Goal: Task Accomplishment & Management: Manage account settings

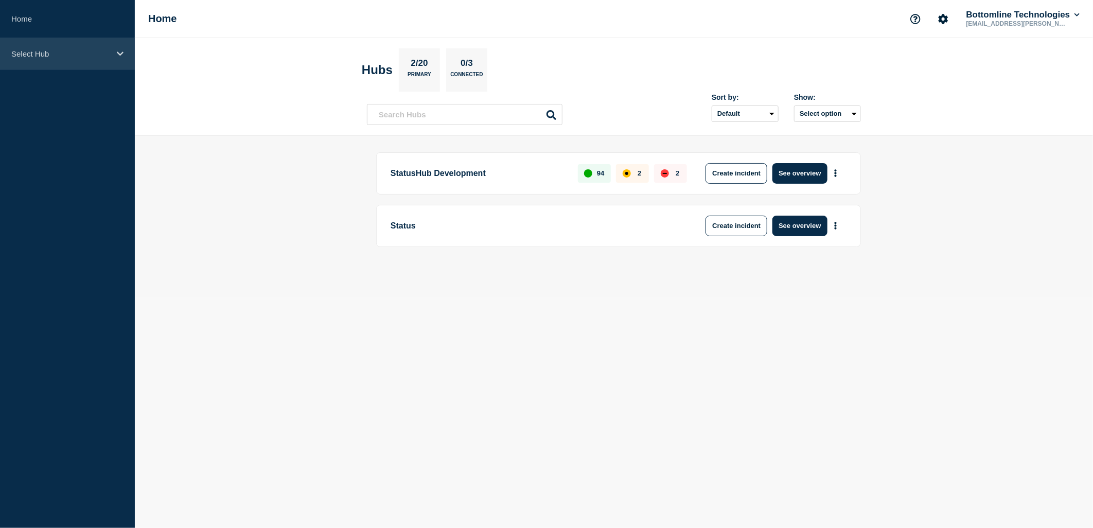
click at [118, 59] on div "Select Hub" at bounding box center [67, 53] width 135 height 31
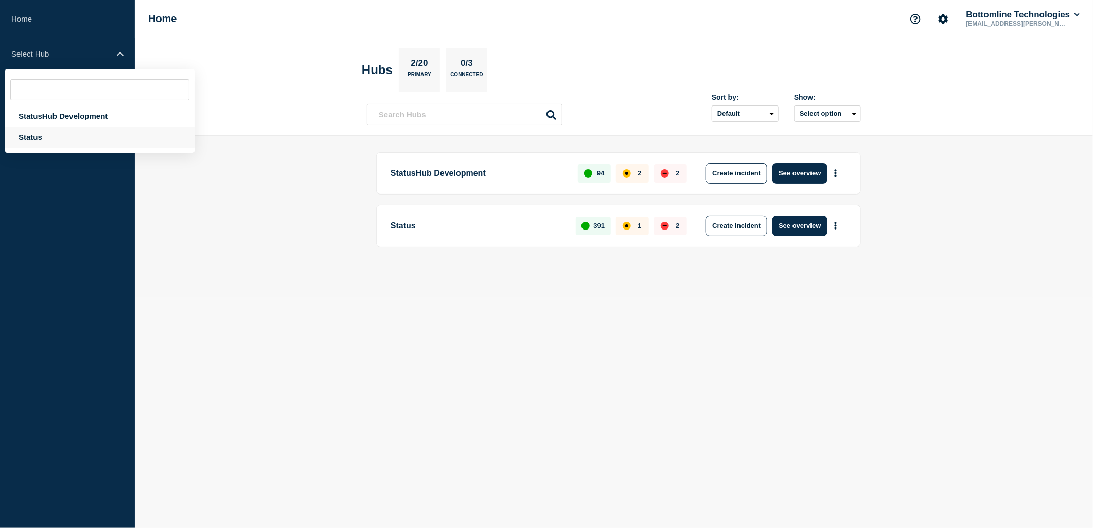
click at [44, 135] on div "Status" at bounding box center [99, 137] width 189 height 21
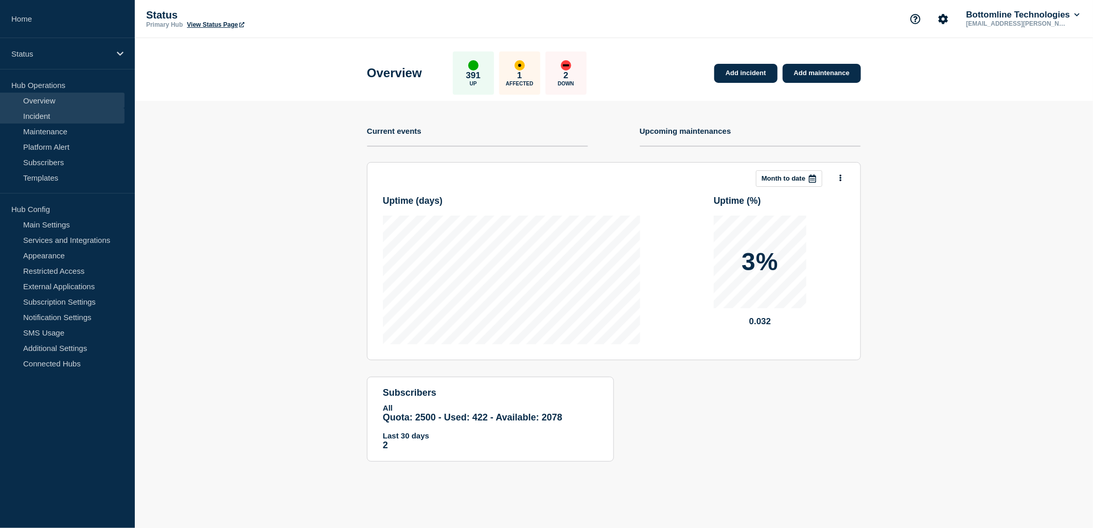
click at [53, 119] on link "Incident" at bounding box center [62, 115] width 125 height 15
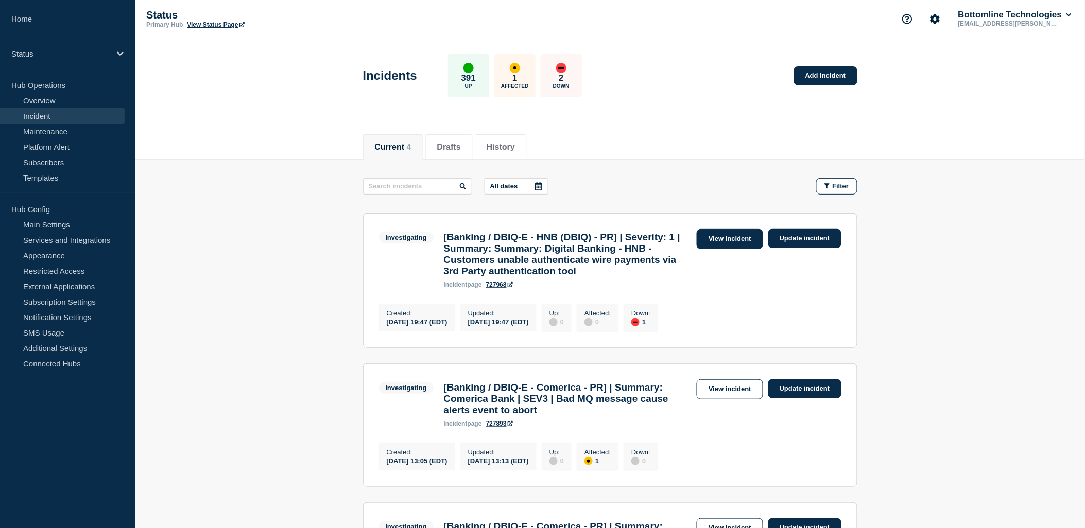
click at [714, 240] on link "View incident" at bounding box center [729, 239] width 66 height 20
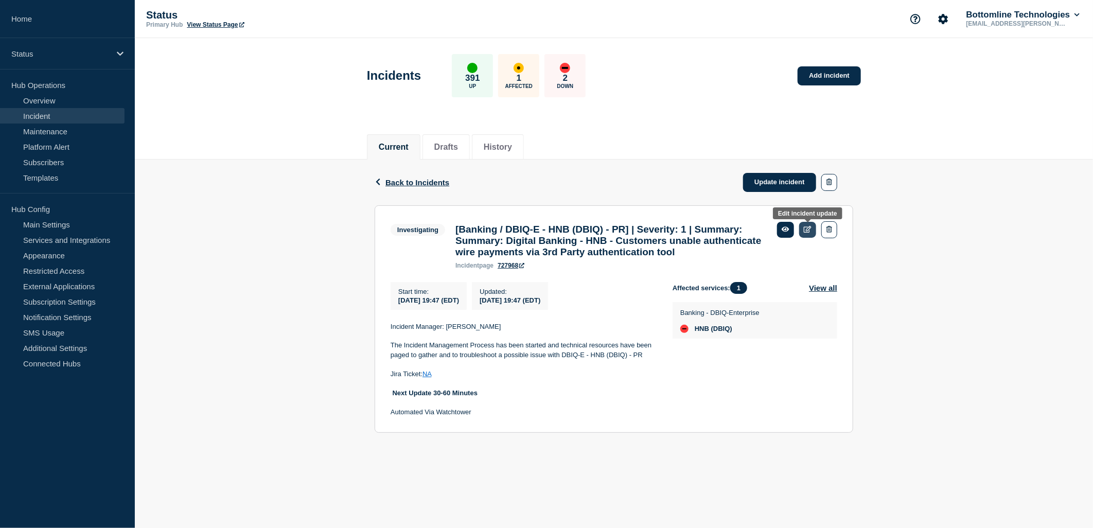
click at [809, 228] on icon at bounding box center [808, 229] width 8 height 7
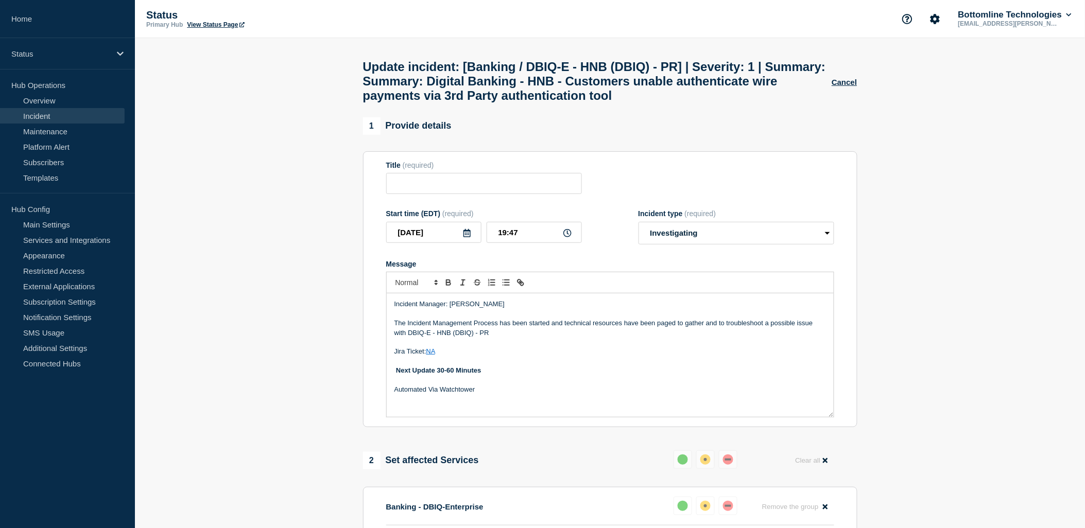
type input "[Banking / DBIQ-E - HNB (DBIQ) - PR] | Severity: 1 | Summary: Summary: Digital …"
type input "19:47"
select select "investigating"
drag, startPoint x: 435, startPoint y: 85, endPoint x: 506, endPoint y: 92, distance: 71.3
click at [506, 92] on h1 "Update incident: [Banking / DBIQ-E - HNB (DBIQ) - PR] | Severity: 1 | Summary: …" at bounding box center [597, 81] width 469 height 43
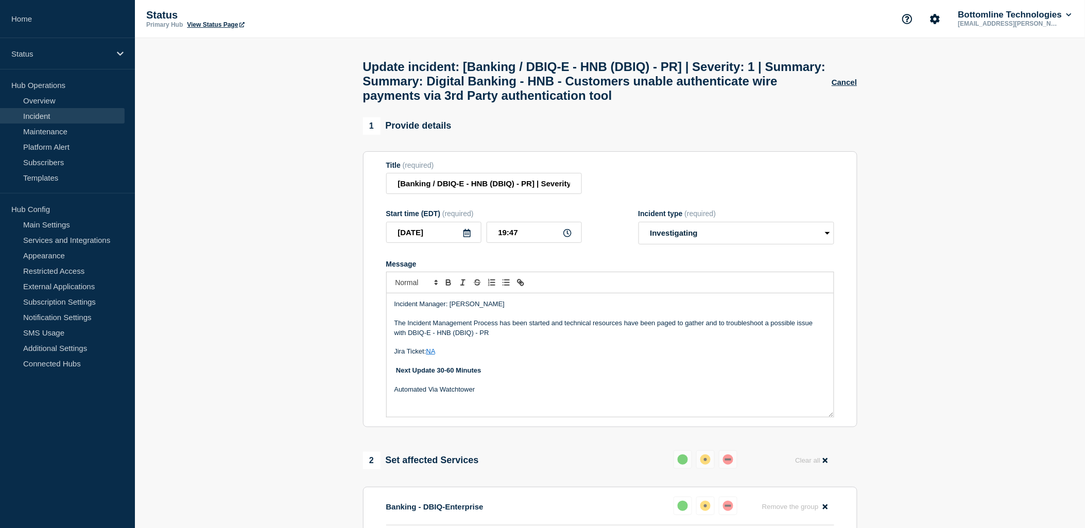
click at [525, 150] on div "1 Provide details Title (required) [Banking / DBIQ-E - HNB (DBIQ) - PR] | Sever…" at bounding box center [610, 272] width 494 height 310
click at [503, 94] on h1 "Update incident: [Banking / DBIQ-E - HNB (DBIQ) - PR] | Severity: 1 | Summary: …" at bounding box center [597, 81] width 469 height 43
click at [505, 90] on h1 "Update incident: [Banking / DBIQ-E - HNB (DBIQ) - PR] | Severity: 1 | Summary: …" at bounding box center [597, 81] width 469 height 43
drag, startPoint x: 436, startPoint y: 86, endPoint x: 502, endPoint y: 90, distance: 66.0
click at [502, 90] on h1 "Update incident: [Banking / DBIQ-E - HNB (DBIQ) - PR] | Severity: 1 | Summary: …" at bounding box center [597, 81] width 469 height 43
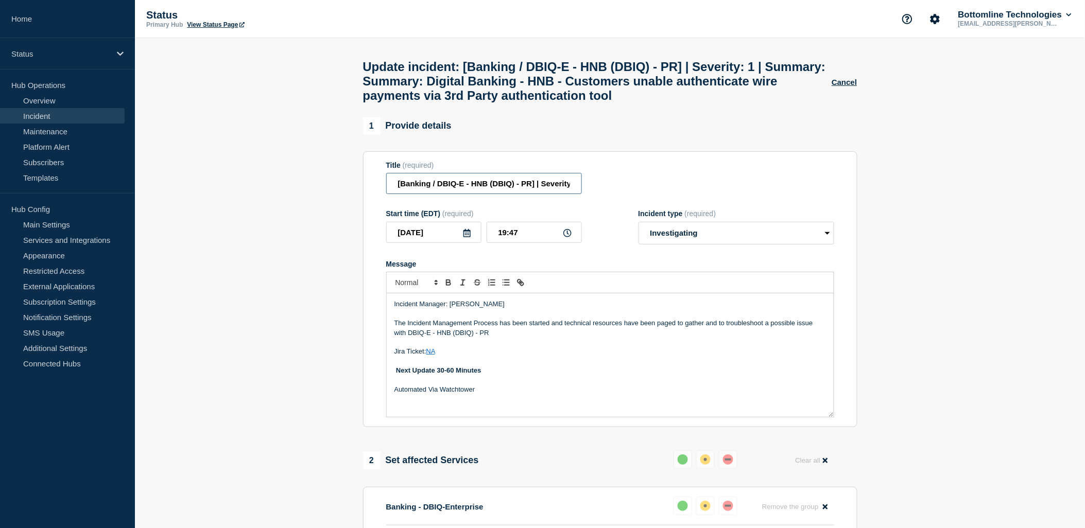
click at [511, 186] on input "[Banking / DBIQ-E - HNB (DBIQ) - PR] | Severity: 1 | Summary: Summary: Digital …" at bounding box center [484, 183] width 196 height 21
type input "[Banking / DBIQ-E - HNB (DBIQ) - PR] | Severity: 1 | Summary: Digital Banking -…"
click at [615, 385] on p "Message" at bounding box center [609, 380] width 431 height 9
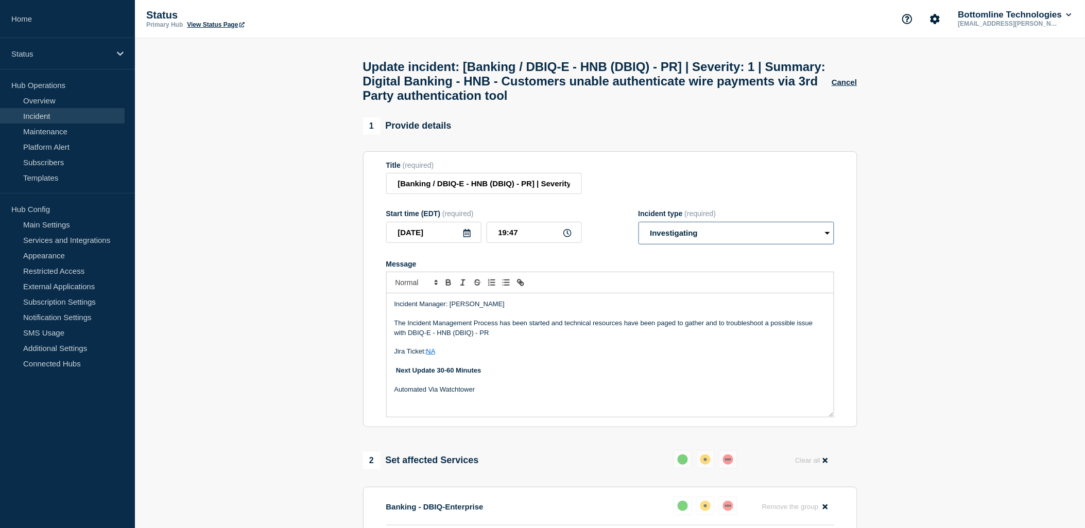
click at [775, 245] on select "Select option Investigating Identified Monitoring Resolved" at bounding box center [736, 233] width 196 height 23
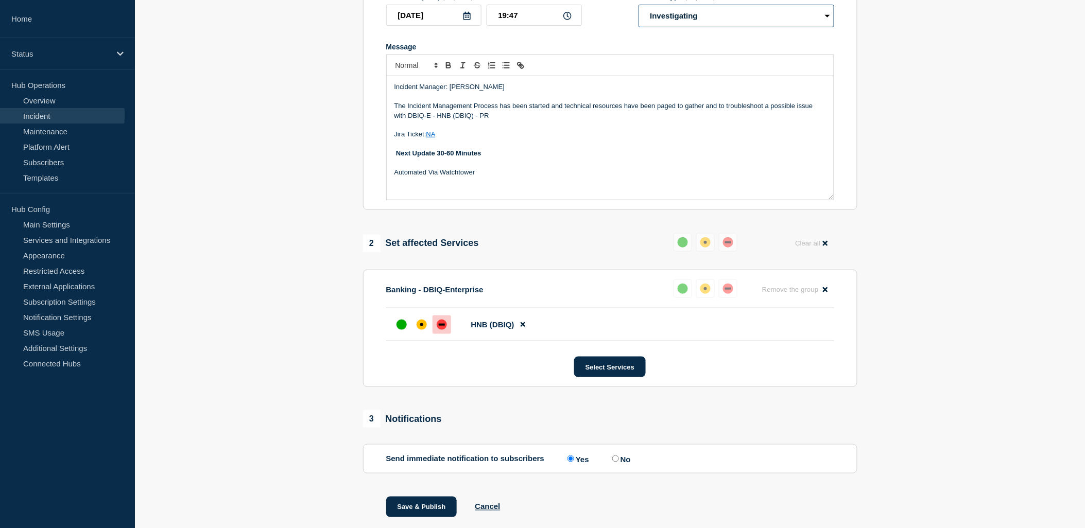
scroll to position [229, 0]
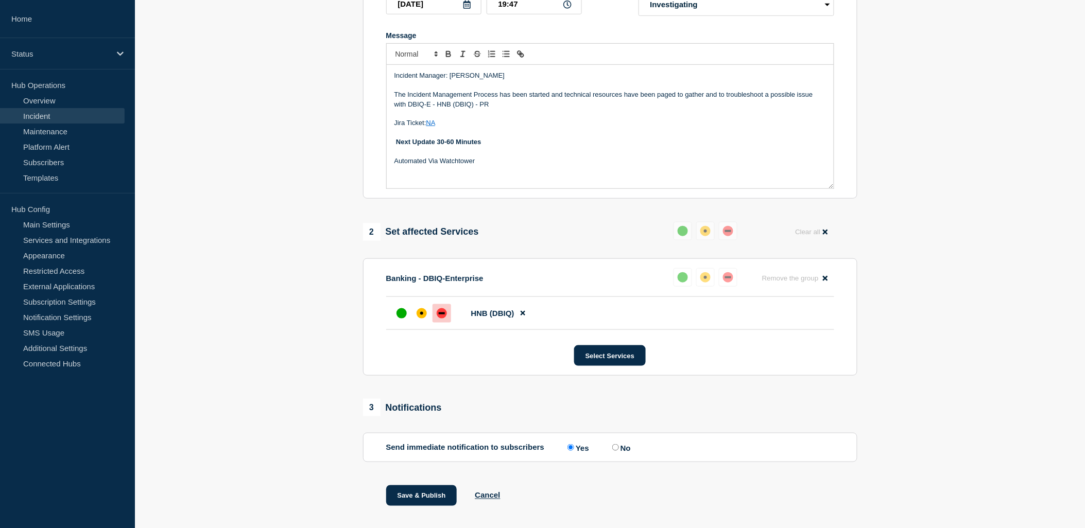
click at [615, 462] on section "Send immediate notification to subscribers Send immediate notification to subsc…" at bounding box center [610, 447] width 494 height 29
click at [616, 451] on input "No" at bounding box center [615, 447] width 7 height 7
radio input "true"
radio input "false"
click at [416, 506] on button "Save & Publish" at bounding box center [421, 495] width 71 height 21
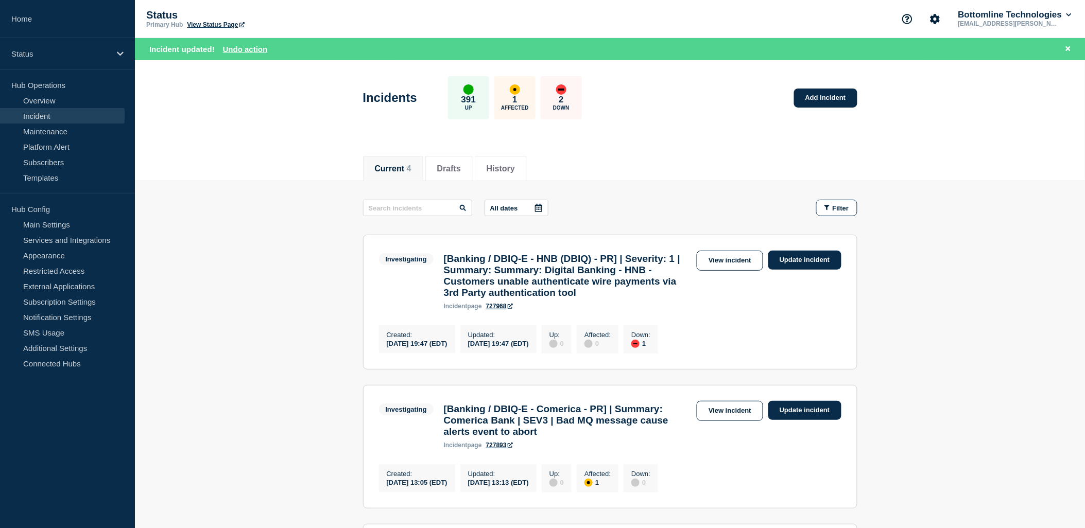
click at [723, 261] on link "View incident" at bounding box center [729, 261] width 66 height 20
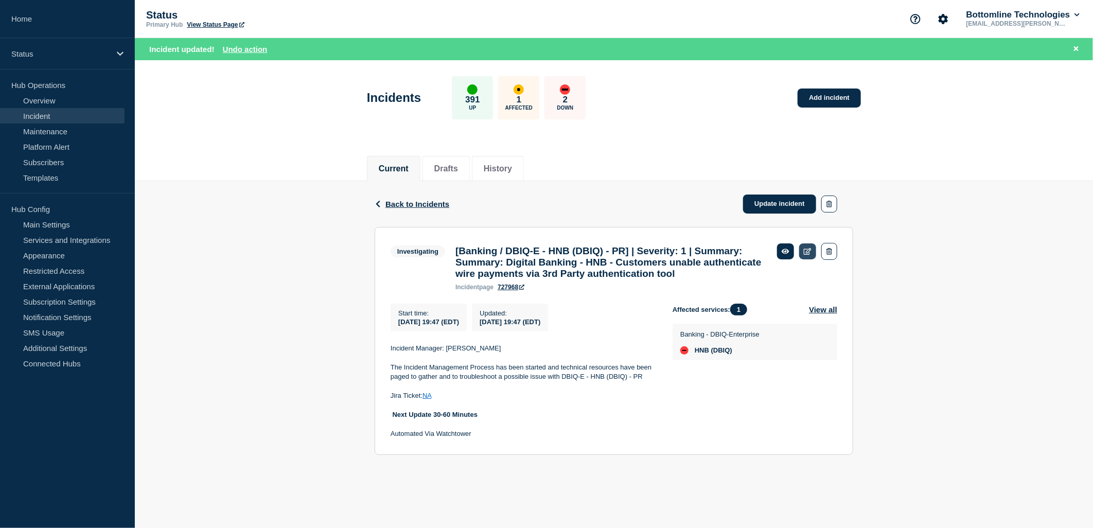
click at [807, 252] on icon at bounding box center [808, 251] width 8 height 7
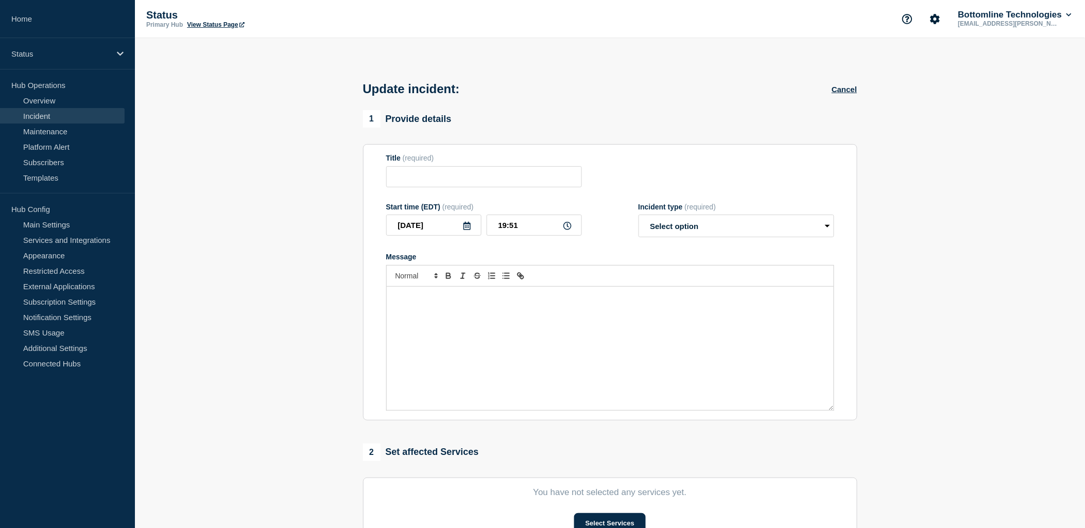
type input "[Banking / DBIQ-E - HNB (DBIQ) - PR] | Severity: 1 | Summary: Summary: Digital …"
type input "19:47"
select select "investigating"
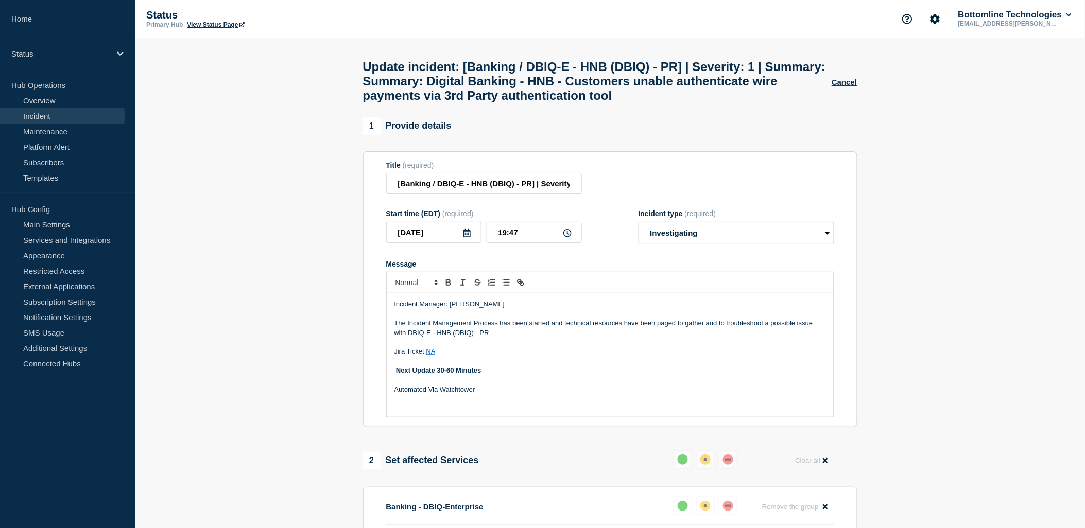
click at [510, 83] on h1 "Update incident: [Banking / DBIQ-E - HNB (DBIQ) - PR] | Severity: 1 | Summary: …" at bounding box center [597, 81] width 469 height 43
click at [505, 88] on h1 "Update incident: [Banking / DBIQ-E - HNB (DBIQ) - PR] | Severity: 1 | Summary: …" at bounding box center [597, 81] width 469 height 43
click at [440, 85] on h1 "Update incident: [Banking / DBIQ-E - HNB (DBIQ) - PR] | Severity: 1 | Summary: …" at bounding box center [597, 81] width 469 height 43
click at [836, 86] on button "Cancel" at bounding box center [843, 82] width 25 height 9
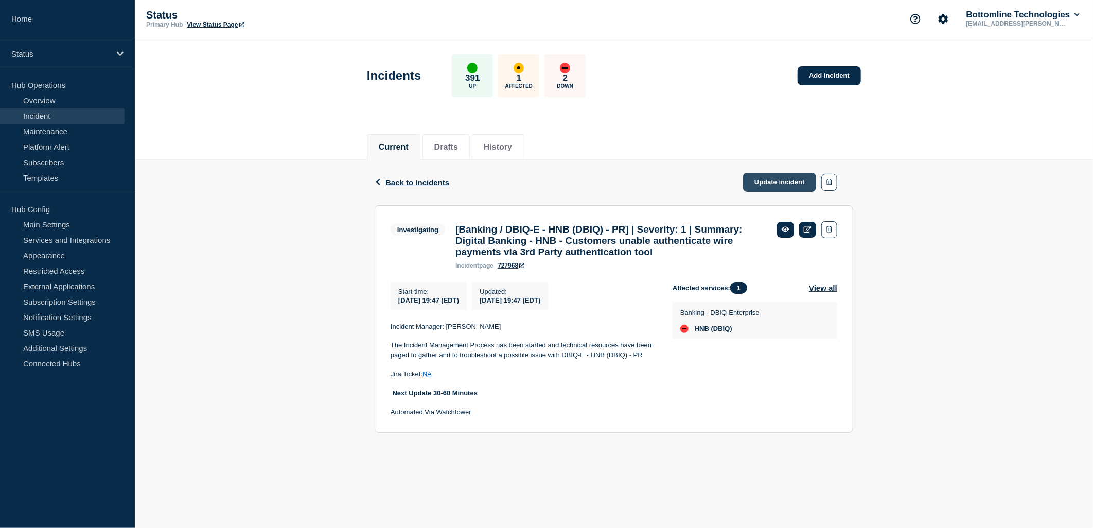
click at [779, 183] on link "Update incident" at bounding box center [779, 182] width 73 height 19
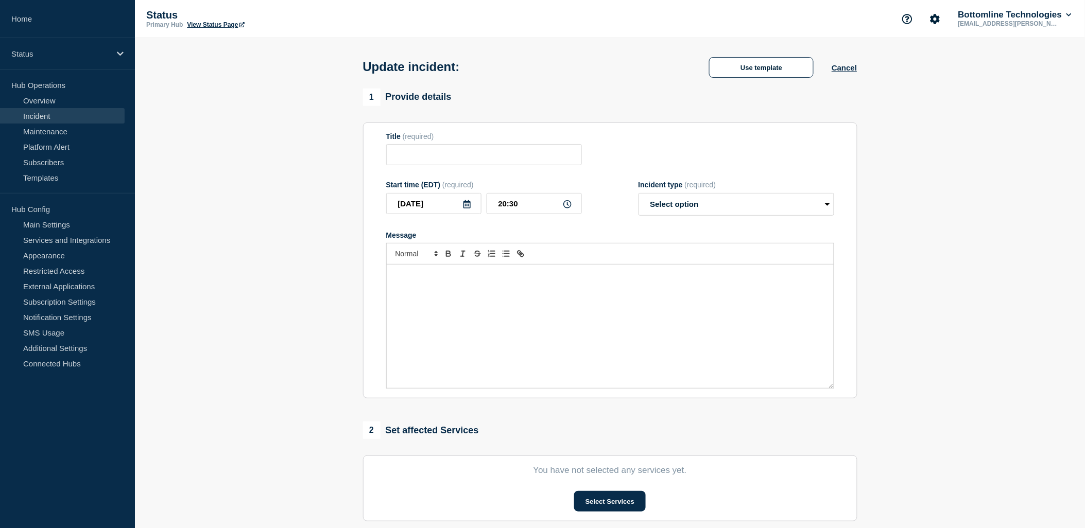
type input "[Banking / DBIQ-E - HNB (DBIQ) - PR] | Severity: 1 | Summary: Digital Banking -…"
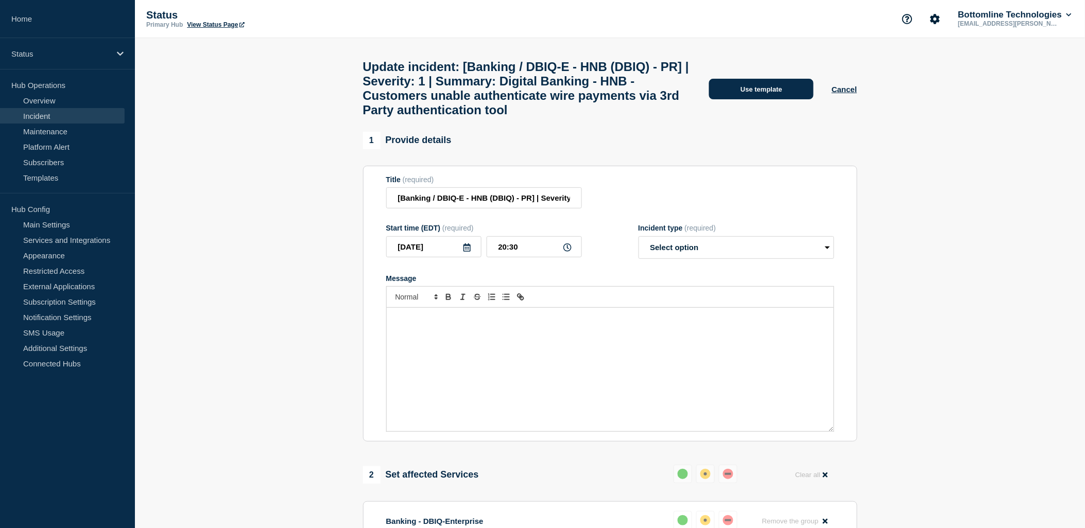
click at [754, 85] on button "Use template" at bounding box center [761, 89] width 104 height 21
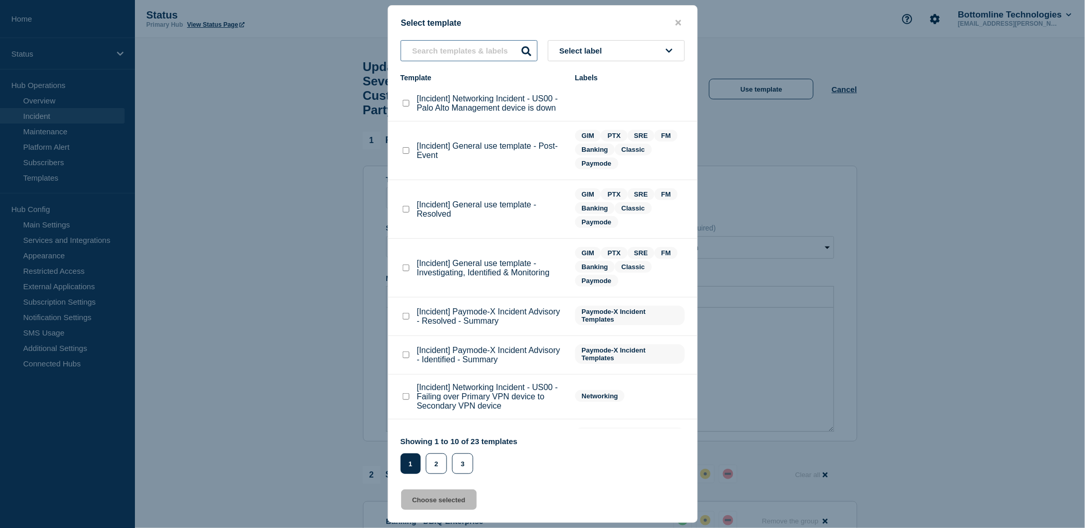
click at [474, 56] on input "text" at bounding box center [468, 50] width 137 height 21
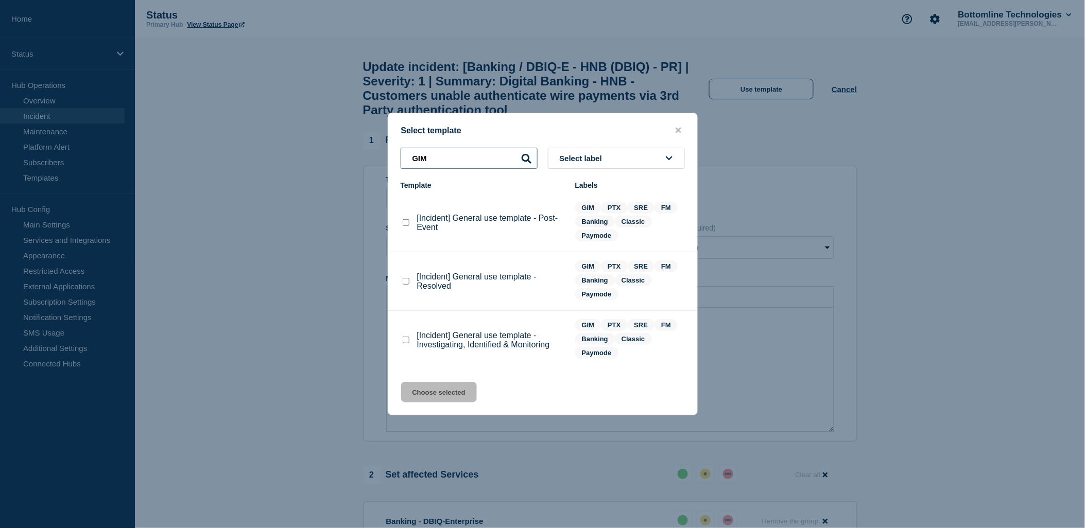
type input "GIM"
click at [407, 342] on checkbox"] "[Incident] General use template - Investigating, Identified & Monitoring checkb…" at bounding box center [406, 340] width 7 height 7
checkbox checkbox"] "true"
click at [446, 392] on button "Choose selected" at bounding box center [439, 392] width 76 height 21
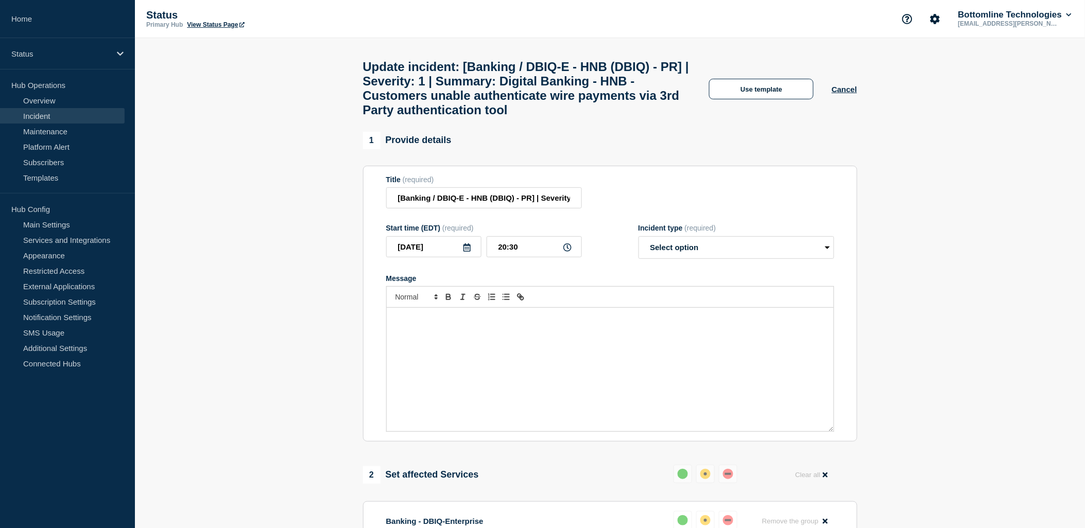
select select "investigating"
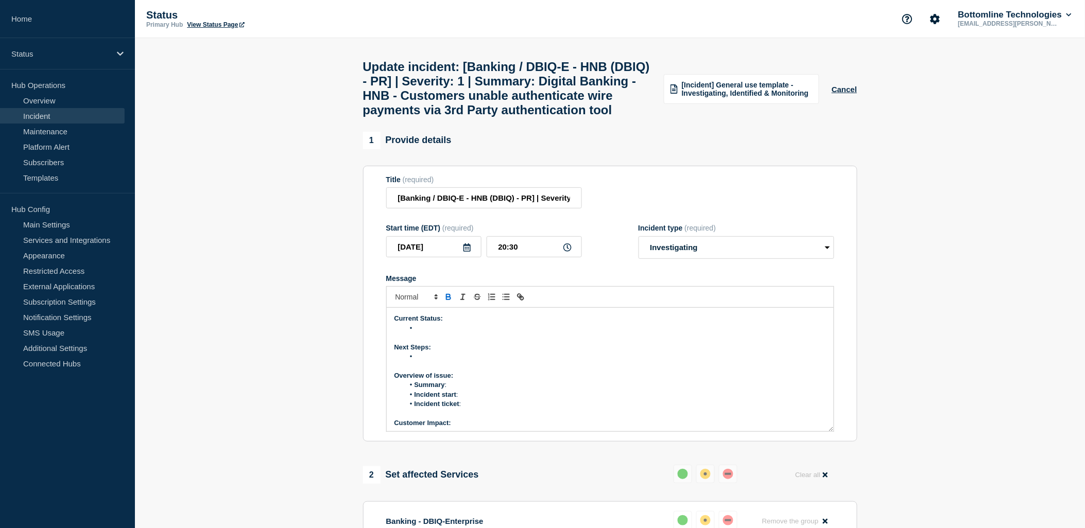
click at [429, 333] on li "Message" at bounding box center [615, 328] width 422 height 9
click at [465, 390] on li "Summary :" at bounding box center [615, 384] width 422 height 9
click at [461, 390] on li "Summary :" at bounding box center [615, 384] width 422 height 9
click at [449, 390] on li "Summary :" at bounding box center [615, 384] width 422 height 9
drag, startPoint x: 450, startPoint y: 414, endPoint x: 456, endPoint y: 414, distance: 6.2
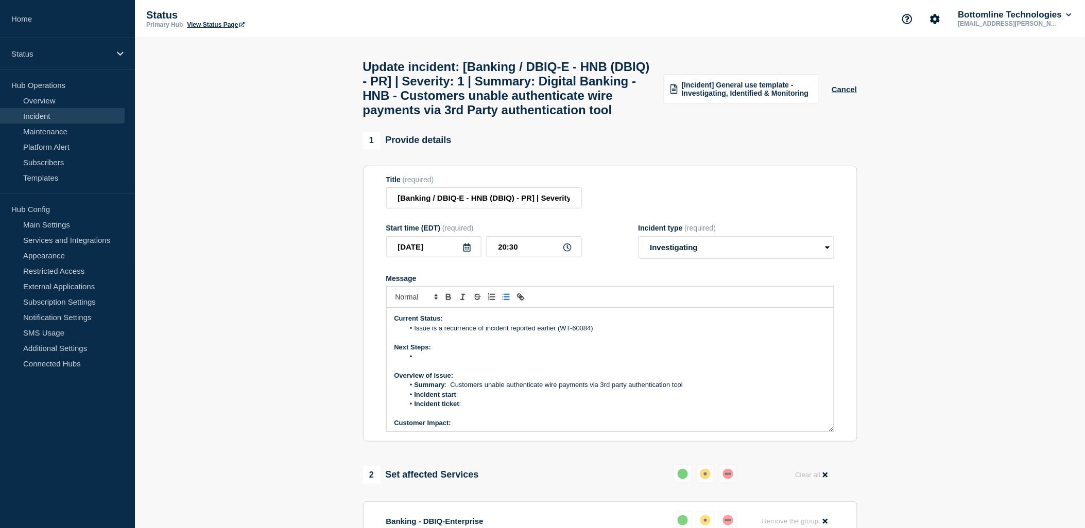
click at [451, 390] on li "Summary : Customers unable authenticate wire payments via 3rd party authenticat…" at bounding box center [615, 384] width 422 height 9
click at [475, 399] on li "Incident start :" at bounding box center [615, 394] width 422 height 9
click at [482, 399] on li "Incident start :" at bounding box center [615, 394] width 422 height 9
click at [477, 409] on li "Incident ticket :" at bounding box center [615, 403] width 422 height 9
click at [475, 409] on li "Incident ticket :" at bounding box center [615, 403] width 422 height 9
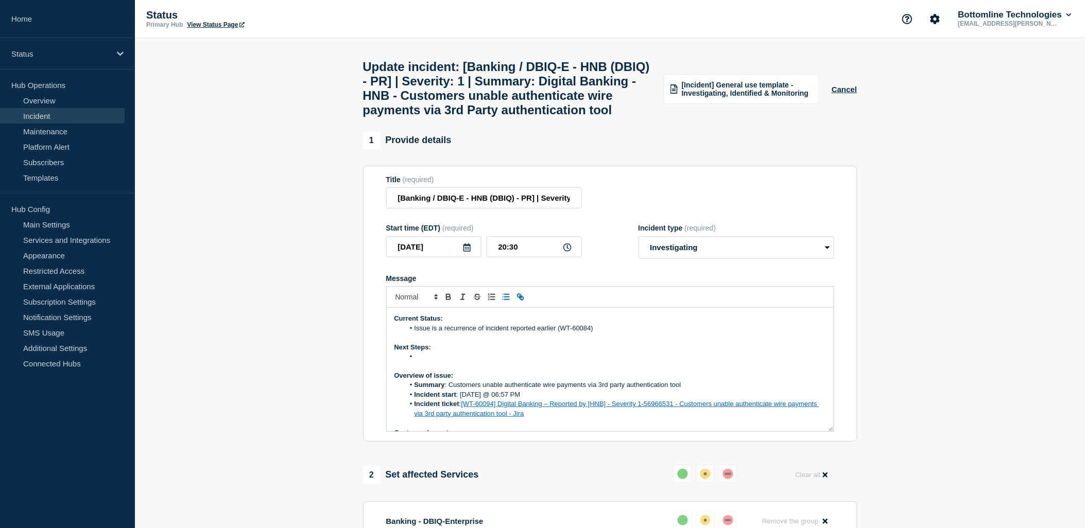
click at [556, 418] on li "Incident ticket : [WT-60094] Digital Banking – Reported by [HNB] - Severity 1-5…" at bounding box center [615, 408] width 422 height 19
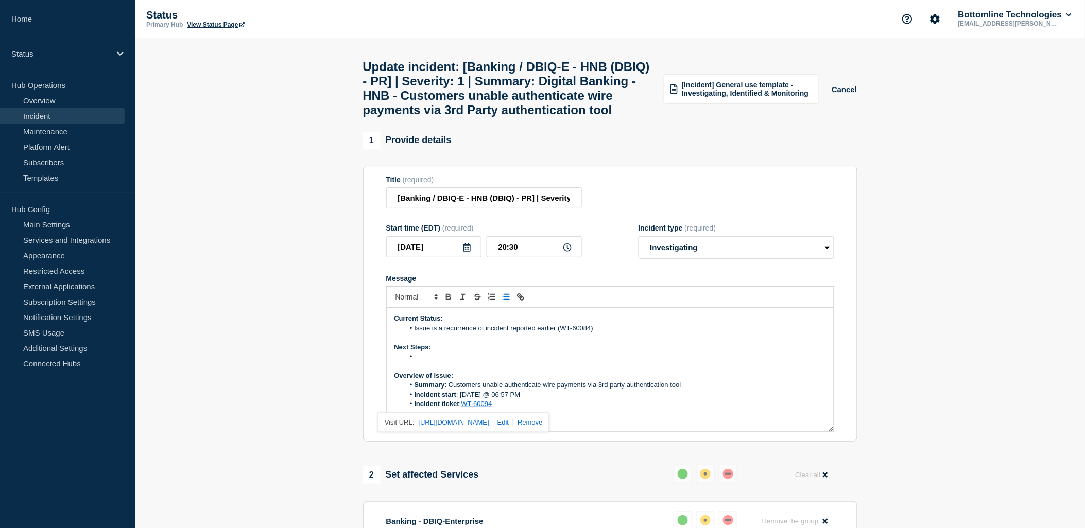
click at [601, 361] on li "Message" at bounding box center [615, 356] width 422 height 9
drag, startPoint x: 596, startPoint y: 389, endPoint x: 415, endPoint y: 387, distance: 180.7
click at [415, 361] on li "CNB and Prove (3rd Party authentication tool provider)" at bounding box center [615, 356] width 422 height 9
click at [606, 333] on li "Issue is a recurrence of incident reported earlier (WT-60084)" at bounding box center [615, 328] width 422 height 9
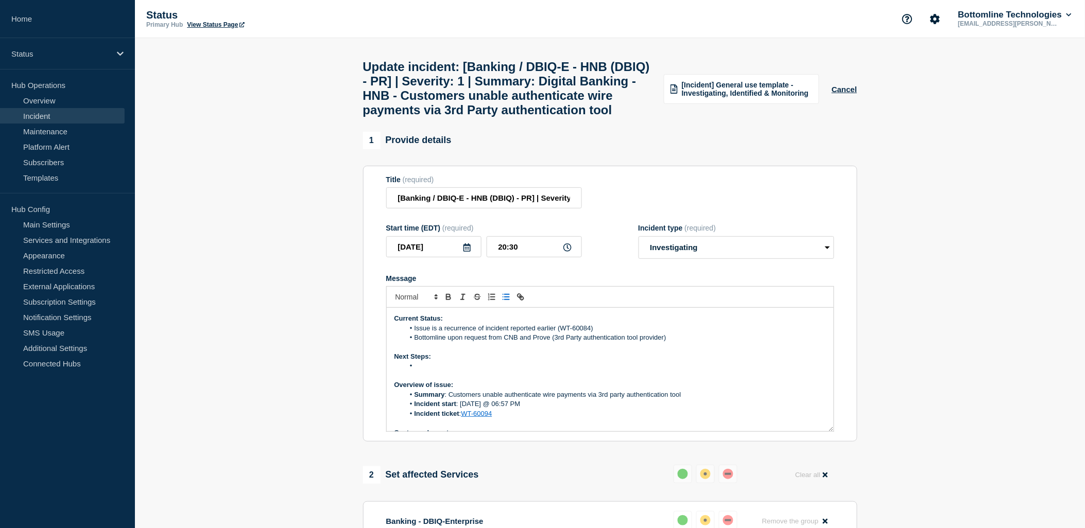
click at [687, 342] on li "Bottomline upon request from CNB and Prove (3rd Party authentication tool provi…" at bounding box center [615, 337] width 422 height 9
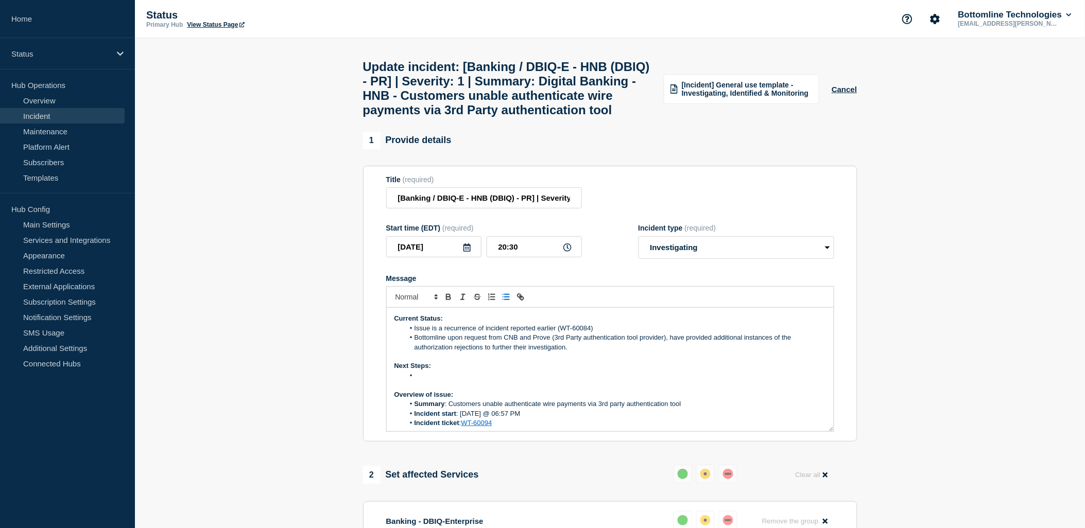
click at [585, 361] on p "Message" at bounding box center [609, 356] width 431 height 9
click at [583, 352] on li "Bottomline upon request from CNB and Prove (3rd Party authentication tool provi…" at bounding box center [615, 342] width 422 height 19
click at [569, 352] on li "Bottomline upon request from CNB and Prove (3rd Party authentication tool provi…" at bounding box center [615, 342] width 422 height 19
click at [493, 302] on icon "Toggle ordered list" at bounding box center [491, 296] width 9 height 9
click at [595, 361] on p "Message" at bounding box center [609, 356] width 431 height 9
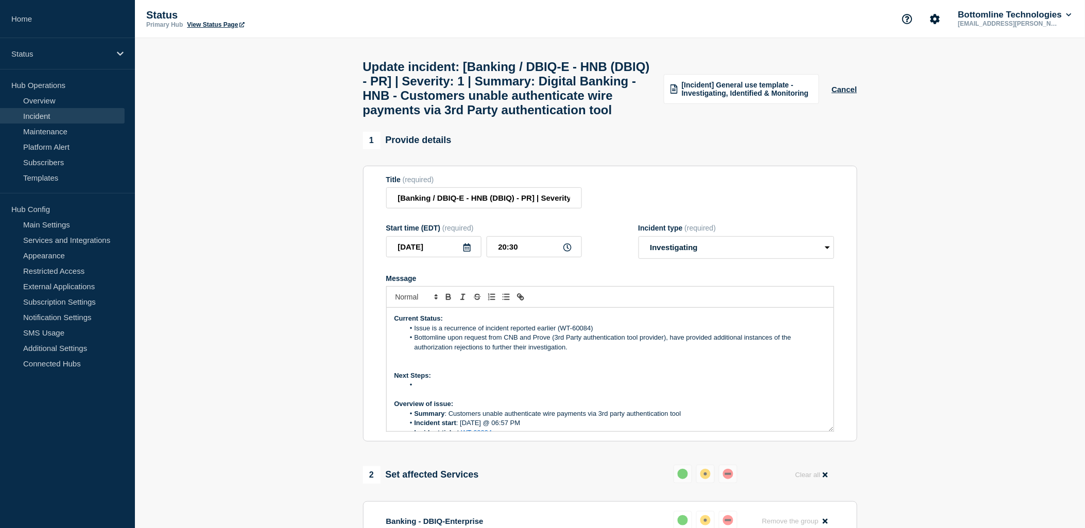
click at [574, 352] on li "Bottomline upon request from CNB and Prove (3rd Party authentication tool provi…" at bounding box center [615, 342] width 422 height 19
click at [664, 361] on li "The external bridge with CNB and Prove has disbanded and will reconvene" at bounding box center [615, 356] width 422 height 9
click at [435, 390] on li "Message" at bounding box center [615, 384] width 422 height 9
click at [638, 361] on li "The external bridge with CNB and Prove has disbanded and will reconvene tomorro…" at bounding box center [615, 356] width 422 height 9
click at [717, 361] on li "The external bridge with CNB and Prove has disbanded and will reconvene tomorro…" at bounding box center [615, 356] width 422 height 9
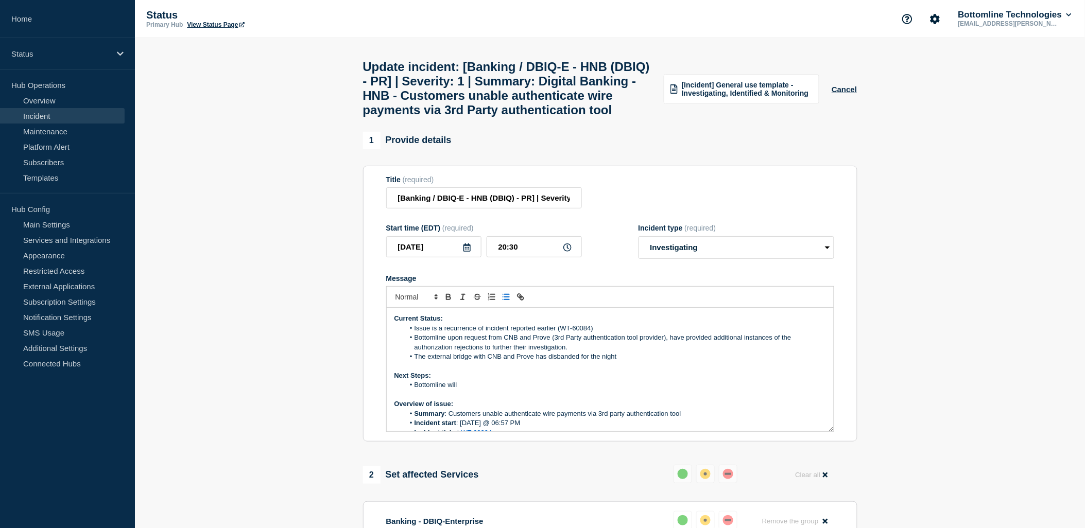
click at [489, 399] on p "Message" at bounding box center [609, 394] width 431 height 9
click at [488, 390] on li "Bottomline will" at bounding box center [615, 384] width 422 height 9
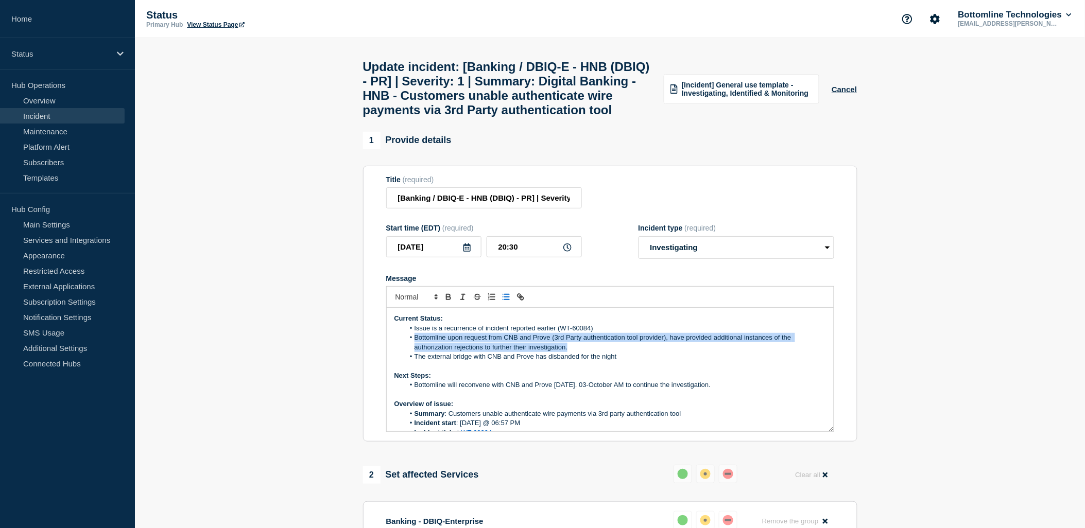
drag, startPoint x: 573, startPoint y: 379, endPoint x: 395, endPoint y: 372, distance: 178.3
click at [394, 362] on ol "Issue is a recurrence of incident reported earlier (WT-60084) Bottomline upon r…" at bounding box center [609, 343] width 431 height 38
copy li "Bottomline upon request from CNB and Prove (3rd Party authentication tool provi…"
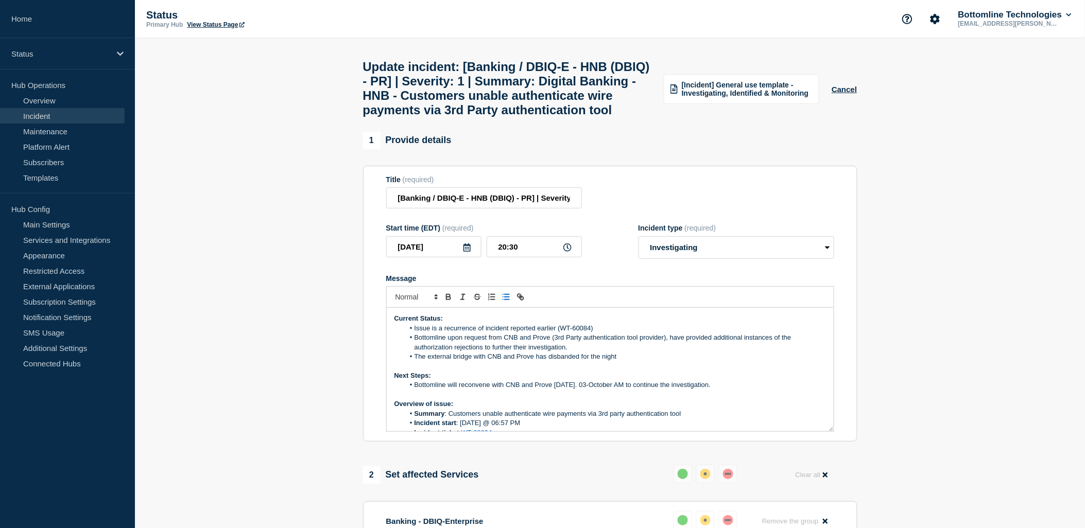
click at [590, 361] on li "The external bridge with CNB and Prove has disbanded for the night" at bounding box center [615, 356] width 422 height 9
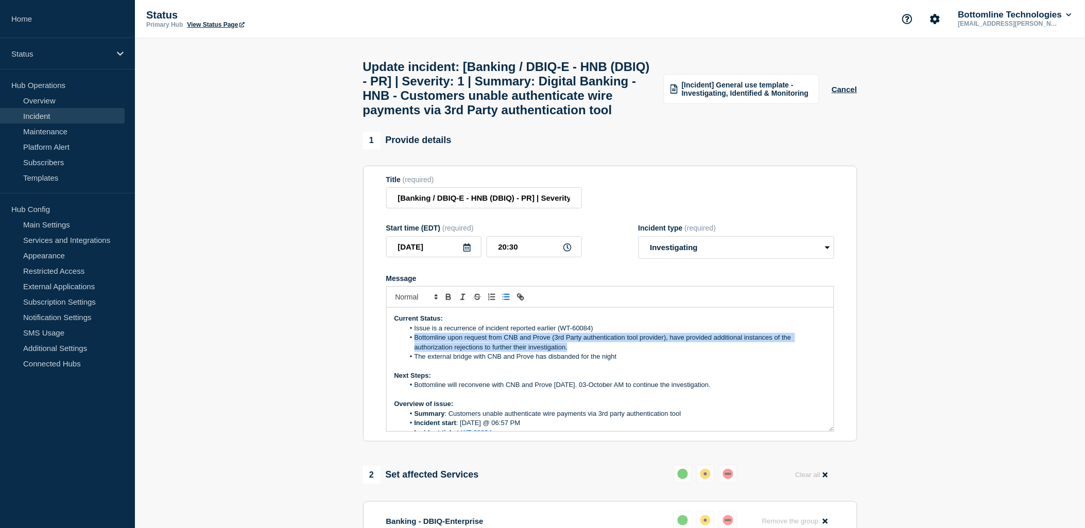
drag, startPoint x: 587, startPoint y: 379, endPoint x: 413, endPoint y: 368, distance: 174.4
click at [413, 352] on li "Bottomline upon request from CNB and Prove (3rd Party authentication tool provi…" at bounding box center [615, 342] width 422 height 19
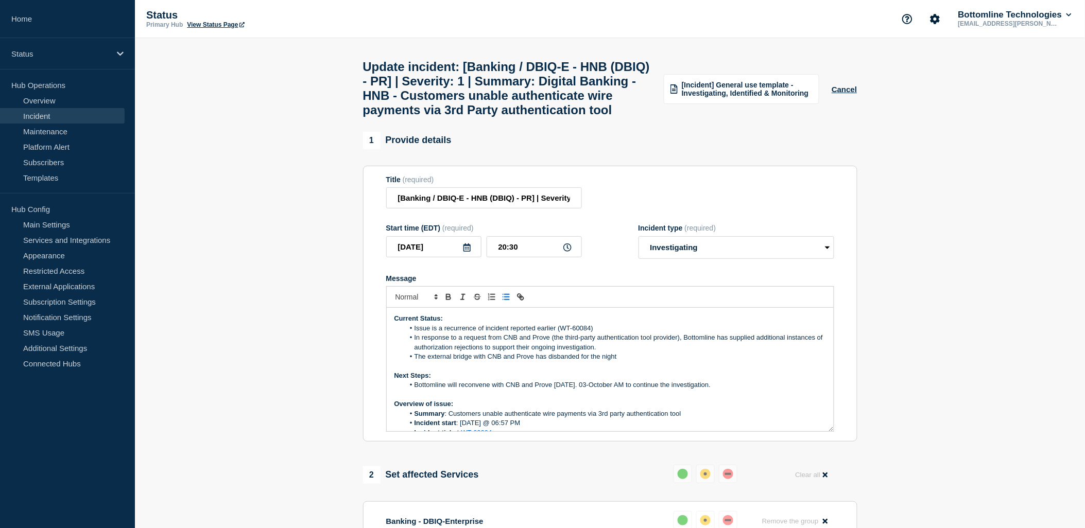
click at [683, 371] on p "Message" at bounding box center [609, 365] width 431 height 9
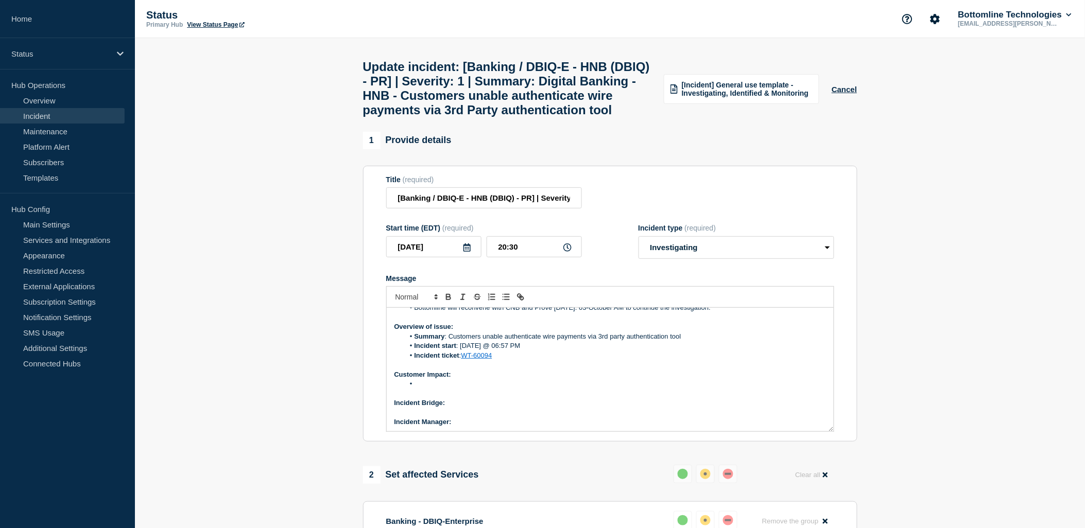
scroll to position [57, 0]
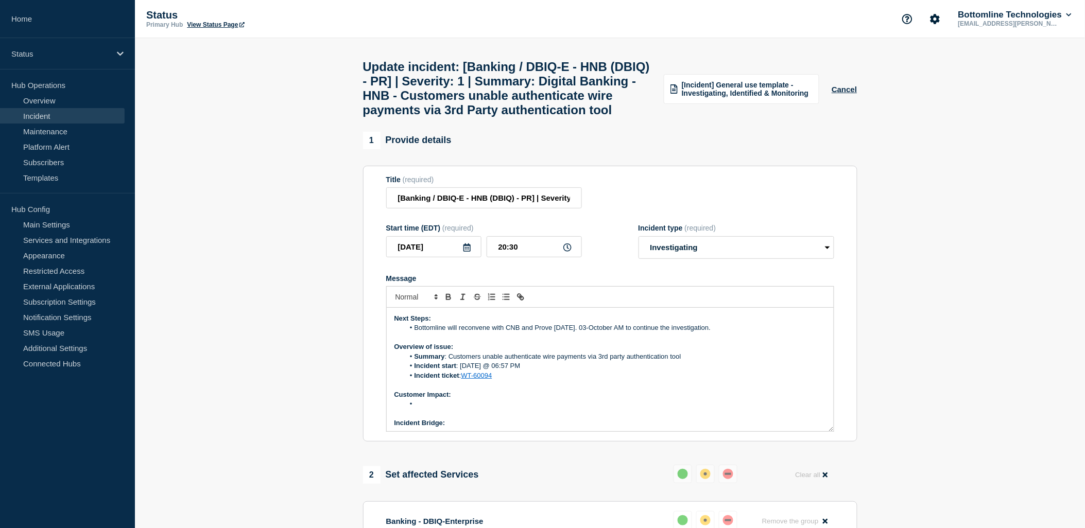
click at [423, 409] on li "Message" at bounding box center [615, 403] width 422 height 9
click at [549, 409] on li "Bank is unable to authenticate and process 15 wires payments." at bounding box center [615, 403] width 422 height 9
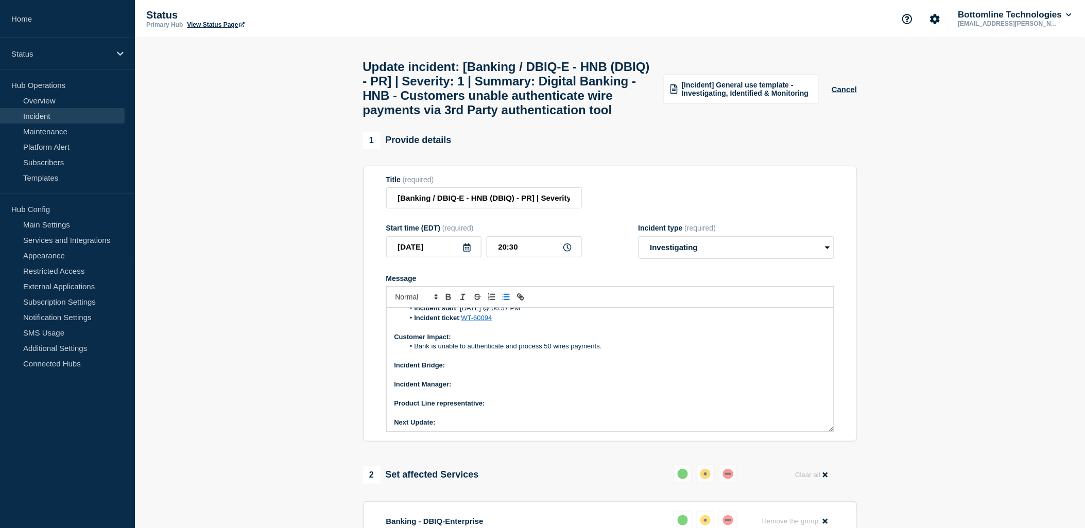
scroll to position [116, 0]
click at [457, 378] on p "Message" at bounding box center [609, 373] width 431 height 9
click at [459, 369] on p "Incident Bridge:" at bounding box center [609, 363] width 431 height 9
click at [450, 426] on p "Next Update:" at bounding box center [609, 420] width 431 height 9
click at [448, 302] on icon "Toggle bold text" at bounding box center [448, 296] width 9 height 9
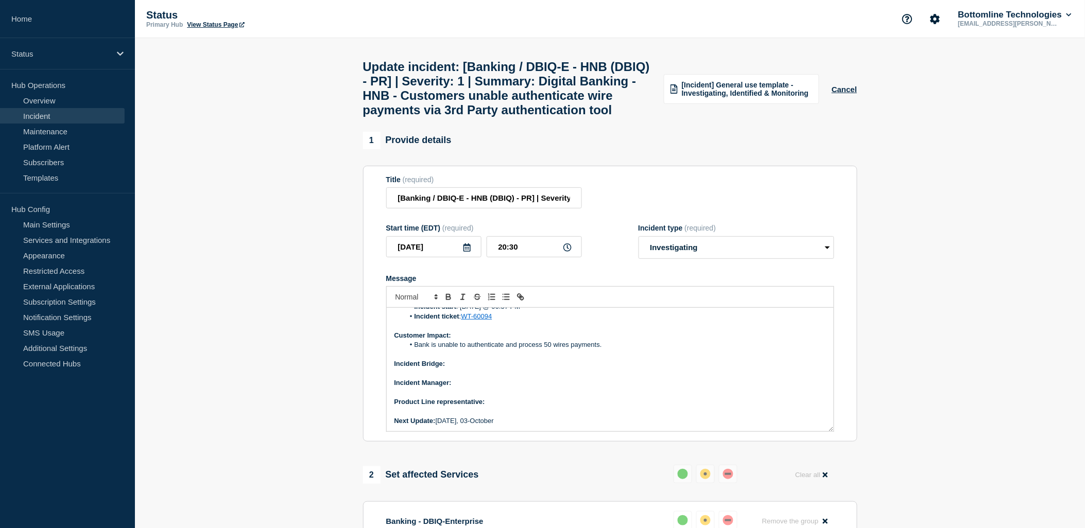
click at [534, 426] on p "Next Update: Saturday, 03-October" at bounding box center [609, 420] width 431 height 9
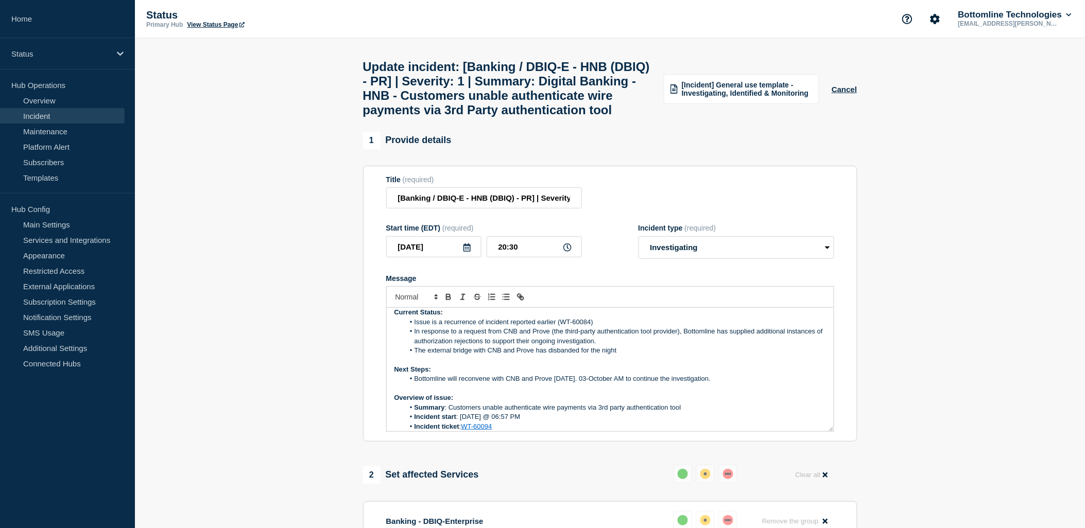
scroll to position [0, 0]
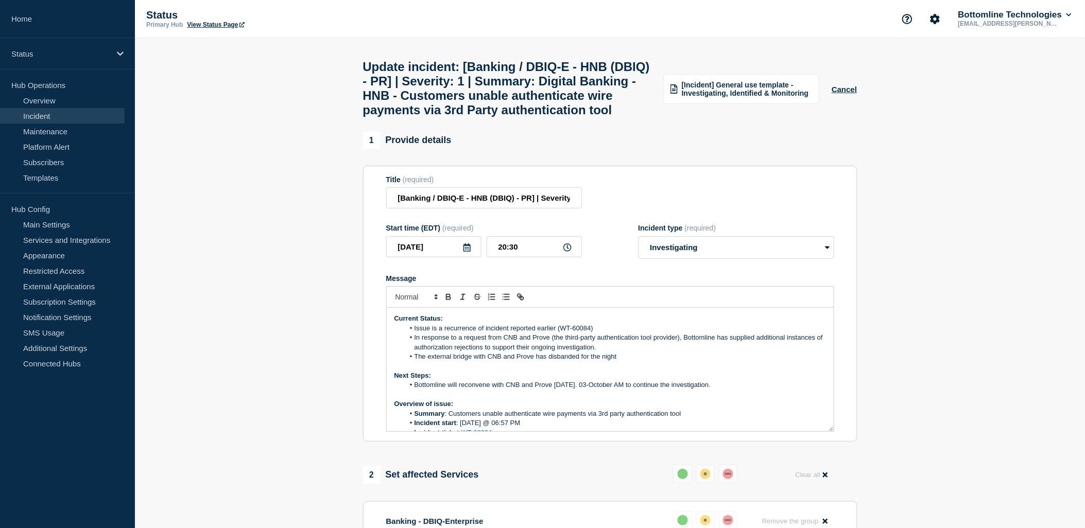
click at [637, 390] on li "Bottomline will reconvene with CNB and Prove on Saturday. 03-October AM to cont…" at bounding box center [615, 384] width 422 height 9
click at [647, 390] on li "Bottomline will reconvene with CNB and Prove on Saturday. 03-October @ 12 to co…" at bounding box center [615, 384] width 422 height 9
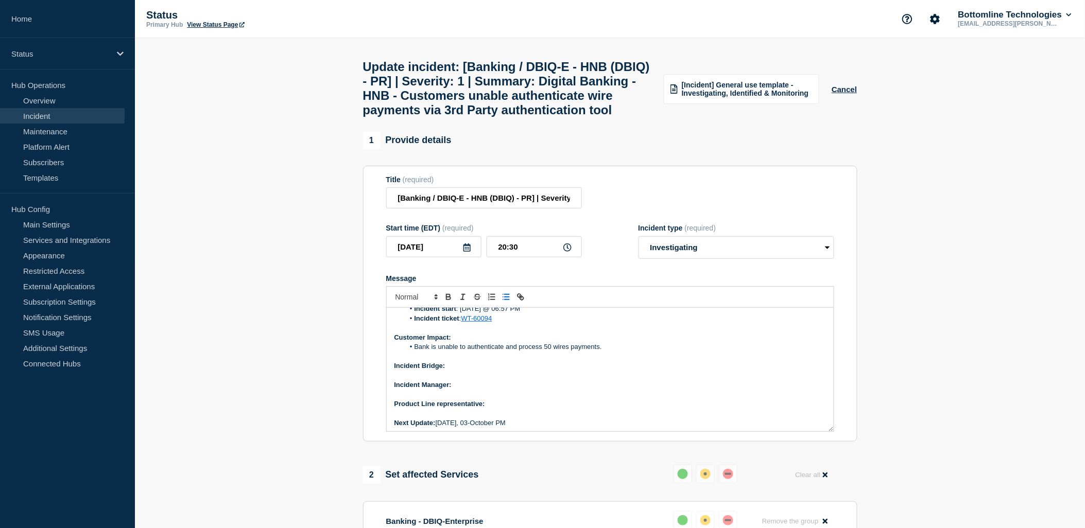
scroll to position [116, 0]
click at [453, 369] on p "Incident Bridge:" at bounding box center [609, 363] width 431 height 9
click at [445, 303] on button "Toggle bold text" at bounding box center [448, 297] width 14 height 12
click at [448, 302] on icon "Toggle bold text" at bounding box center [448, 296] width 9 height 9
drag, startPoint x: 448, startPoint y: 393, endPoint x: 481, endPoint y: 388, distance: 33.4
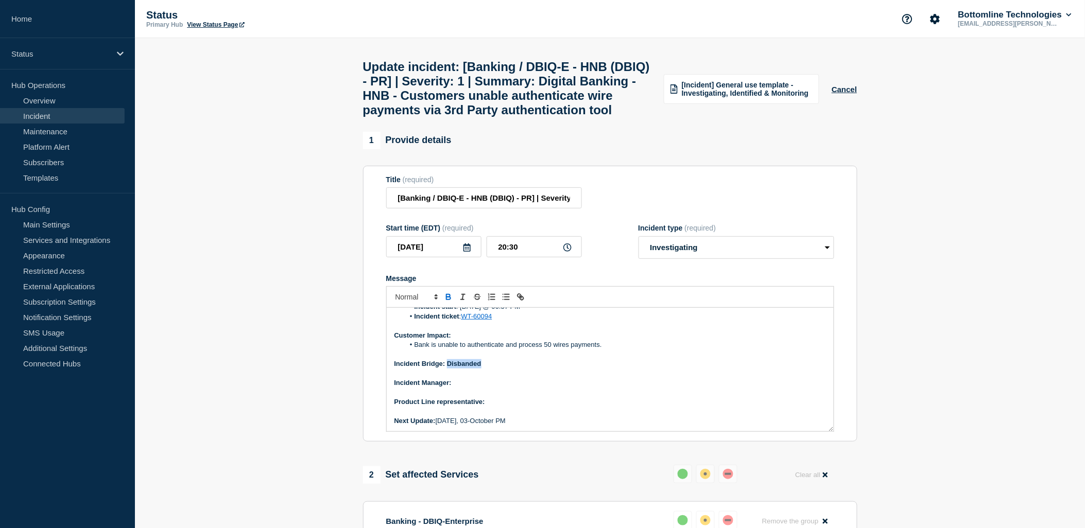
click at [490, 369] on p "Incident Bridge: Disbanded" at bounding box center [609, 363] width 431 height 9
click at [444, 302] on icon "Toggle bold text" at bounding box center [448, 296] width 9 height 9
click at [498, 388] on p "Incident Manager:" at bounding box center [609, 382] width 431 height 9
click at [468, 397] on p "Message" at bounding box center [609, 392] width 431 height 9
click at [472, 388] on p "Incident Manager:" at bounding box center [609, 382] width 431 height 9
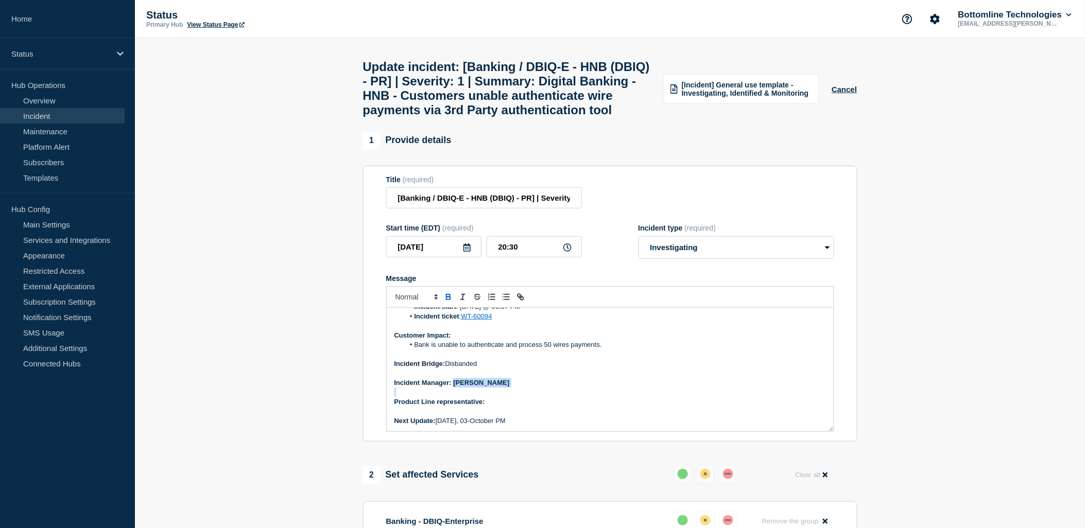
drag, startPoint x: 453, startPoint y: 412, endPoint x: 468, endPoint y: 361, distance: 52.8
click at [510, 388] on p "Incident Manager: Polo Maramba" at bounding box center [609, 382] width 431 height 9
click at [446, 302] on icon "Toggle bold text" at bounding box center [448, 296] width 9 height 9
click at [533, 407] on p "Product Line representative:" at bounding box center [609, 401] width 431 height 9
click at [501, 407] on p "Product Line representative:" at bounding box center [609, 401] width 431 height 9
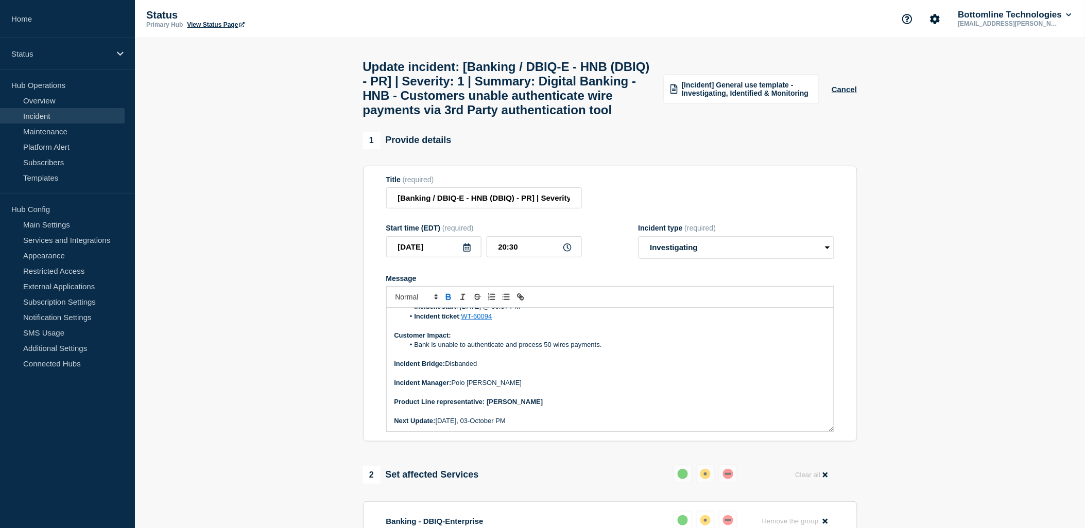
drag, startPoint x: 488, startPoint y: 431, endPoint x: 495, endPoint y: 394, distance: 38.3
click at [537, 406] on strong "Product Line representative: Brian McAllister" at bounding box center [468, 402] width 149 height 8
click at [446, 297] on icon "Toggle bold text" at bounding box center [448, 295] width 4 height 3
drag, startPoint x: 624, startPoint y: 395, endPoint x: 632, endPoint y: 403, distance: 11.3
click at [626, 369] on p "Incident Bridge: Disbanded" at bounding box center [609, 363] width 431 height 9
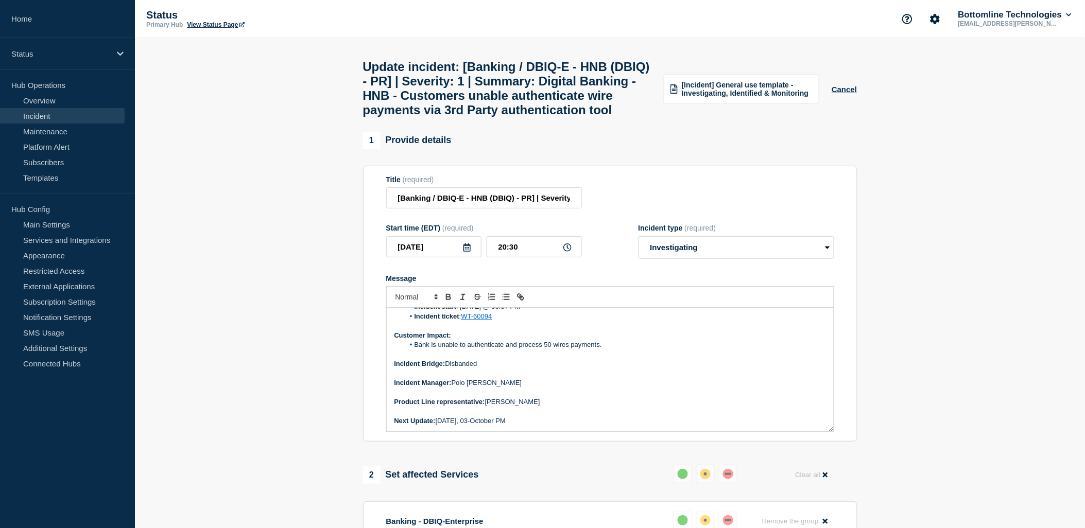
drag, startPoint x: 475, startPoint y: 451, endPoint x: 481, endPoint y: 449, distance: 6.4
click at [476, 426] on p "Next Update: Saturday, 03-October PM" at bounding box center [609, 420] width 431 height 9
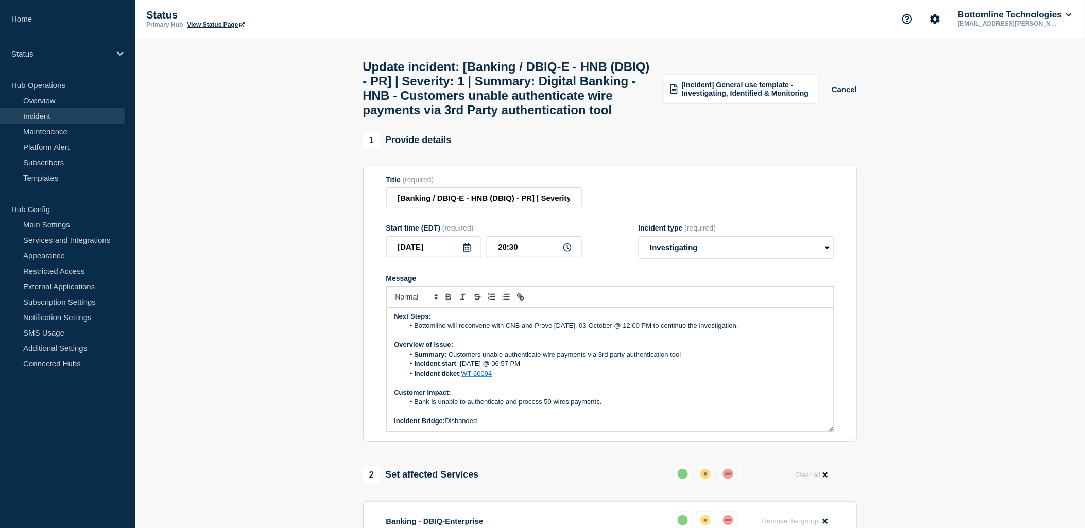
scroll to position [2, 0]
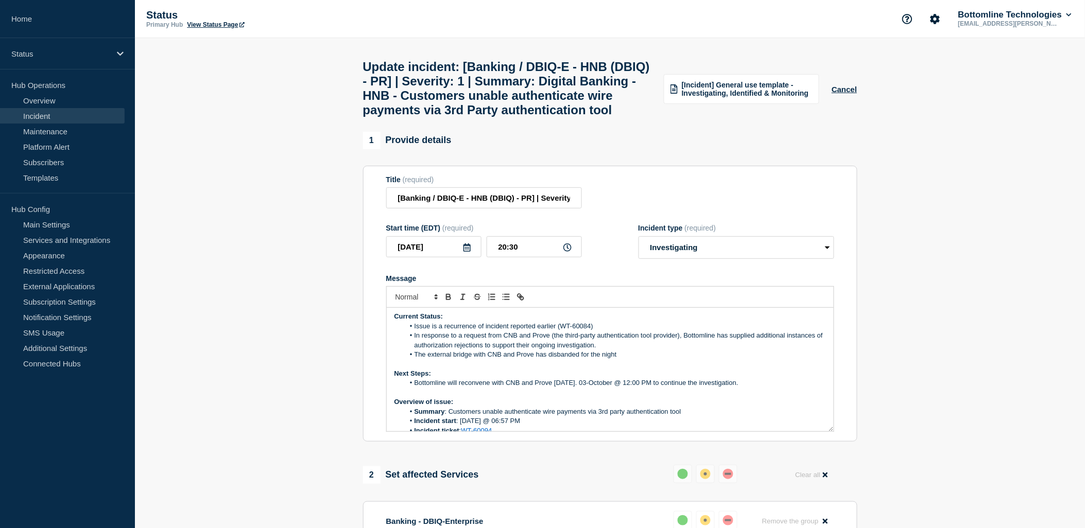
drag, startPoint x: 601, startPoint y: 410, endPoint x: 634, endPoint y: 402, distance: 34.0
click at [601, 388] on li "Bottomline will reconvene with CNB and Prove on Saturday. 03-October @ 12:00 PM…" at bounding box center [615, 382] width 422 height 9
click at [664, 388] on li "Bottomline will reconvene with CNB and Prove on Saturday. 04-October @ 12:00 PM…" at bounding box center [615, 382] width 422 height 9
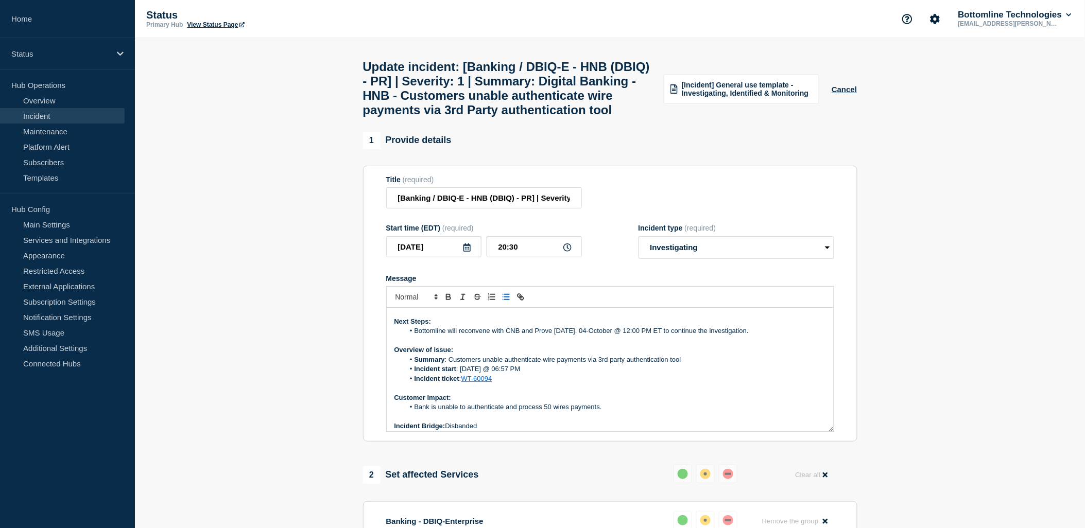
scroll to position [116, 0]
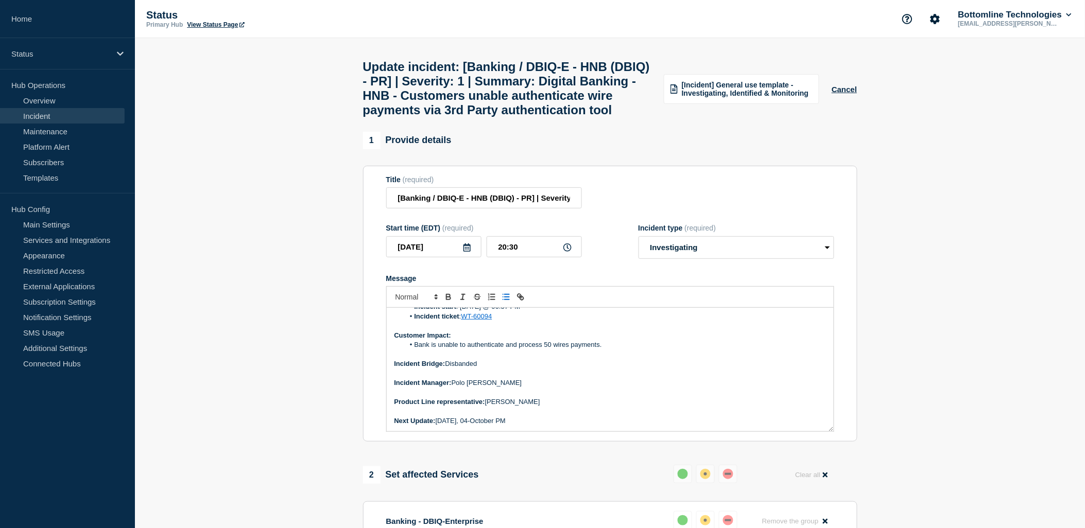
click at [520, 426] on p "Next Update: Saturday, 04-October PM" at bounding box center [609, 420] width 431 height 9
click at [652, 378] on p "Message" at bounding box center [609, 373] width 431 height 9
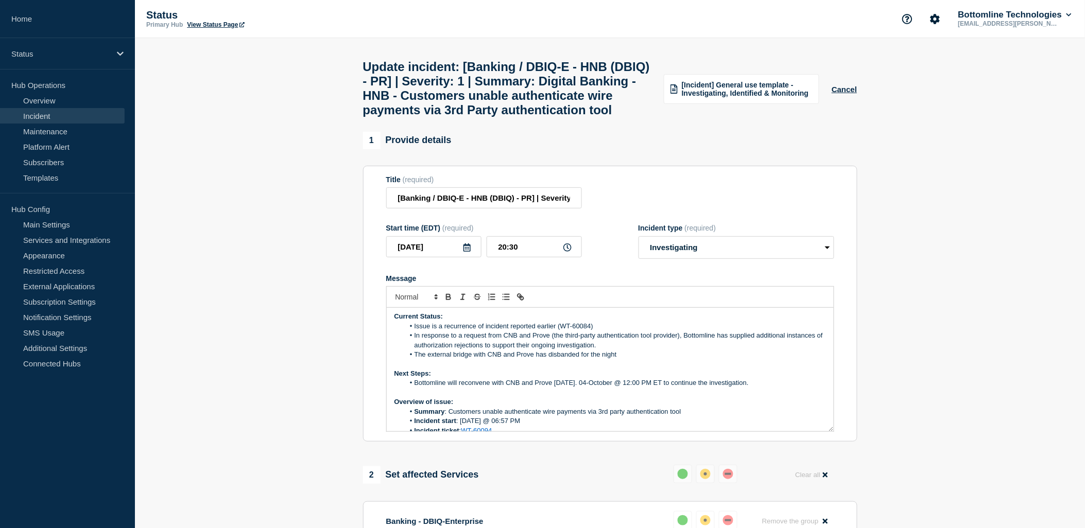
scroll to position [0, 0]
click at [556, 333] on li "Issue is a recurrence of incident reported earlier (WT-60084)" at bounding box center [615, 328] width 422 height 9
click at [615, 333] on li "Issue is a recurrence of incident reported earlier today (WT-60084)" at bounding box center [615, 328] width 422 height 9
click at [663, 361] on li "The external bridge with CNB and Prove has disbanded for the night" at bounding box center [615, 356] width 422 height 9
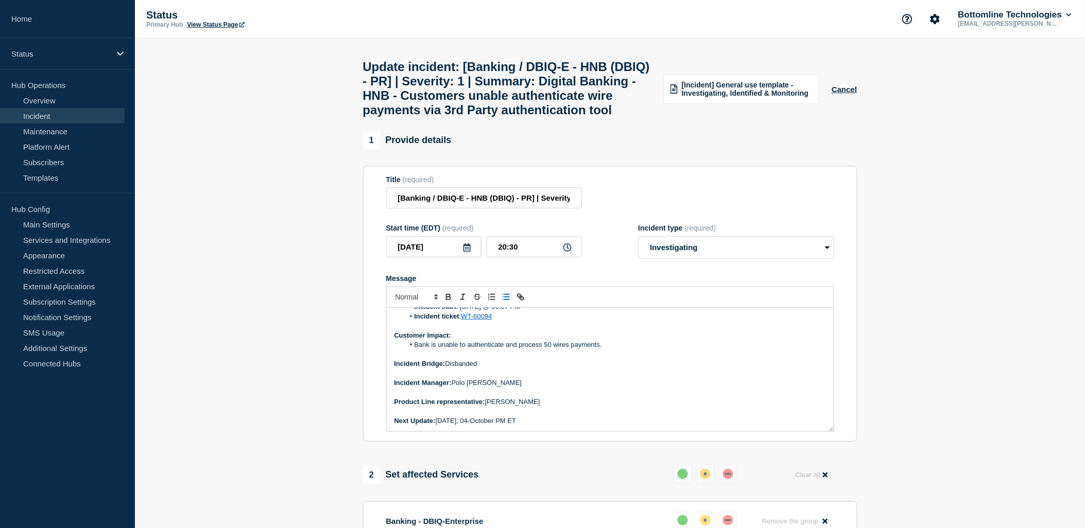
scroll to position [59, 0]
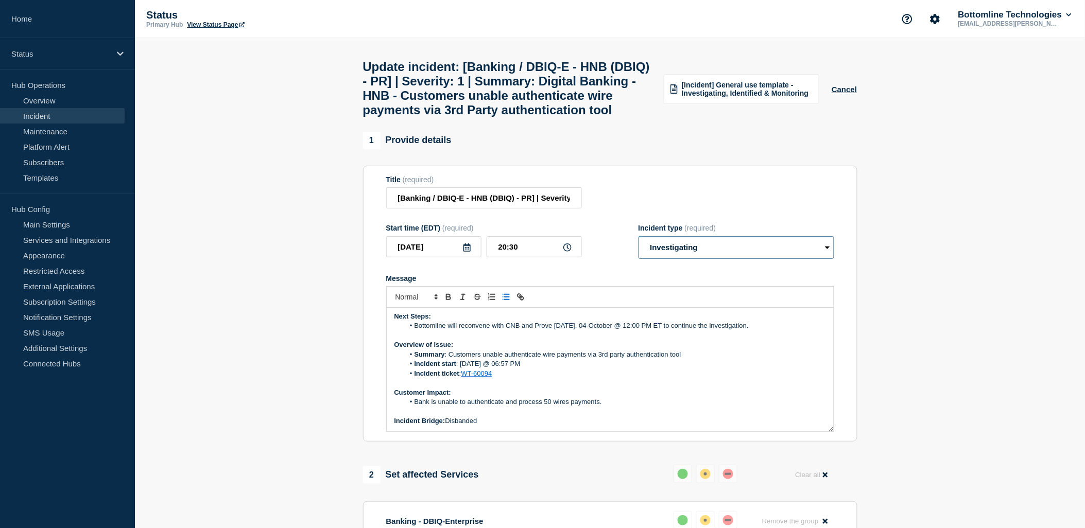
click at [759, 259] on select "Select option Investigating Identified Monitoring Resolved" at bounding box center [736, 247] width 196 height 23
select select "identified"
click at [638, 259] on select "Select option Investigating Identified Monitoring Resolved" at bounding box center [736, 247] width 196 height 23
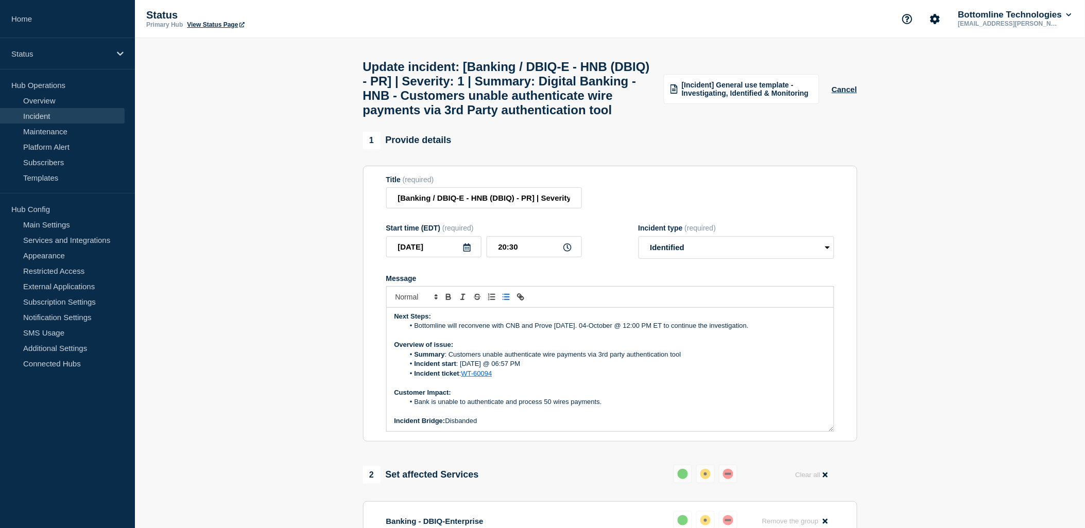
click at [767, 407] on li "Bank is unable to authenticate and process 50 wires payments." at bounding box center [615, 401] width 422 height 9
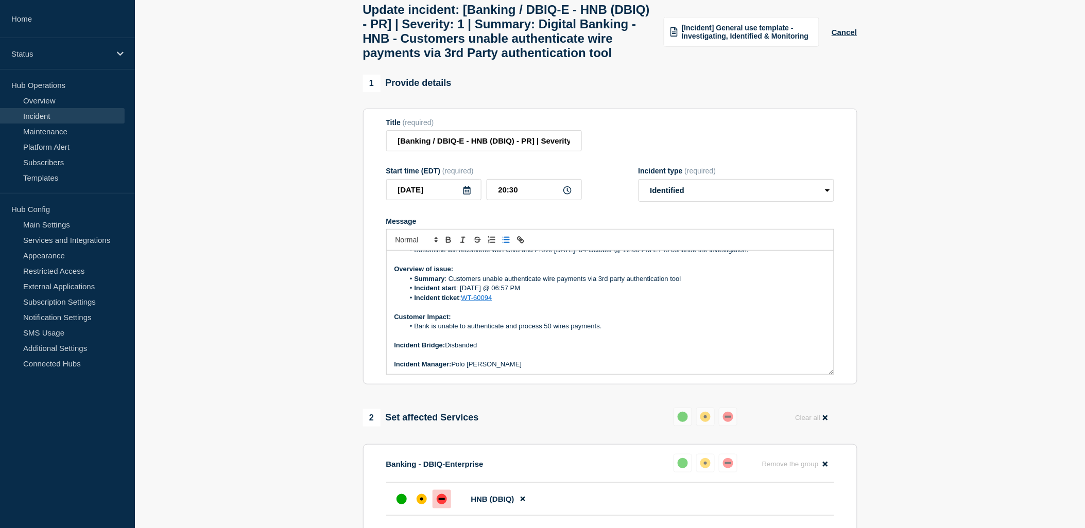
scroll to position [90, 0]
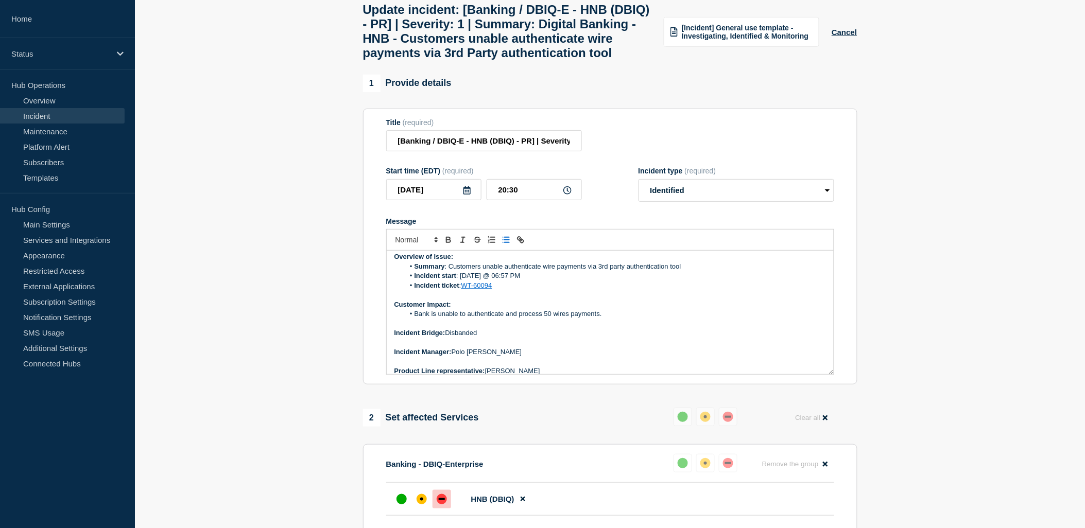
click at [618, 319] on li "Bank is unable to authenticate and process 50 wires payments." at bounding box center [615, 313] width 422 height 9
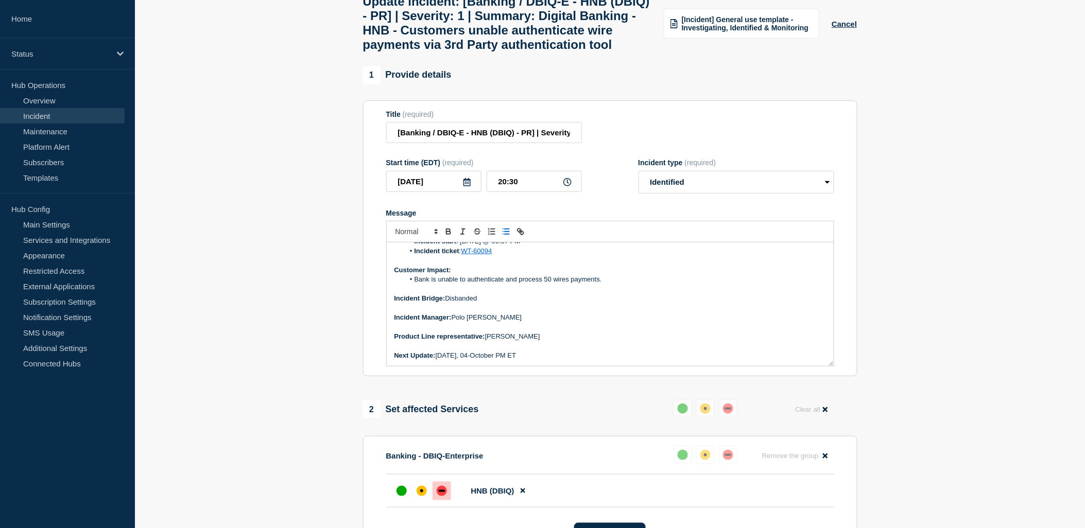
scroll to position [343, 0]
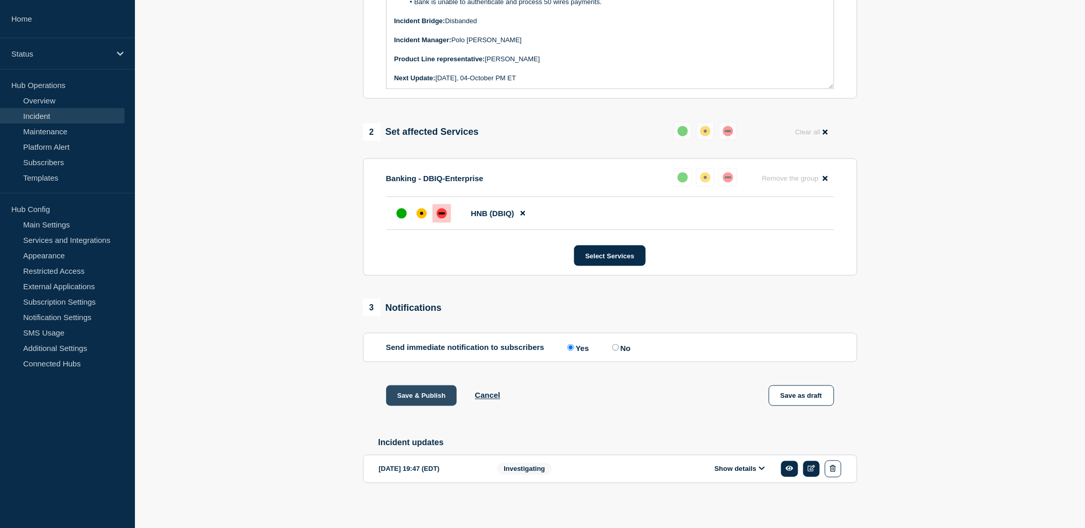
click at [394, 406] on button "Save & Publish" at bounding box center [421, 396] width 71 height 21
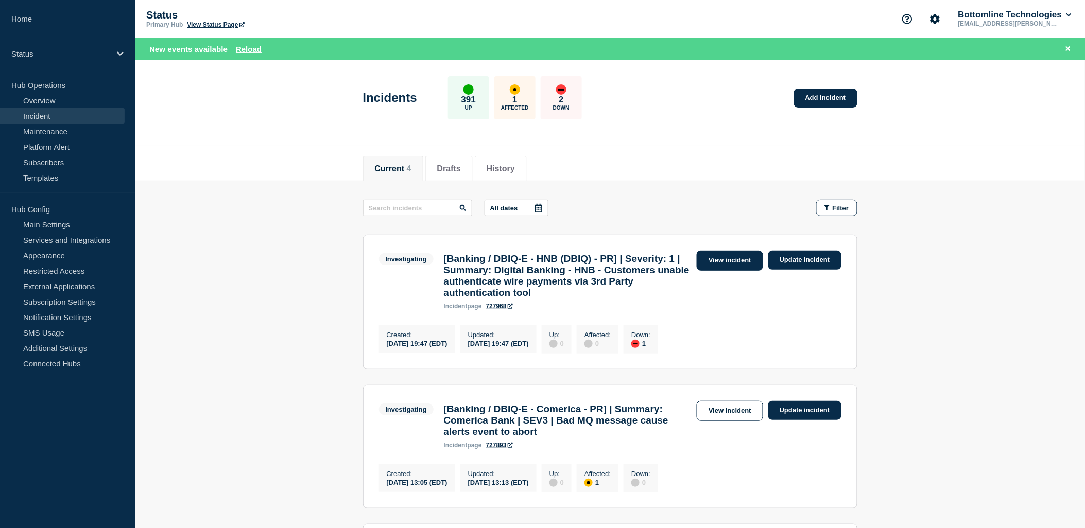
click at [745, 263] on link "View incident" at bounding box center [729, 261] width 66 height 20
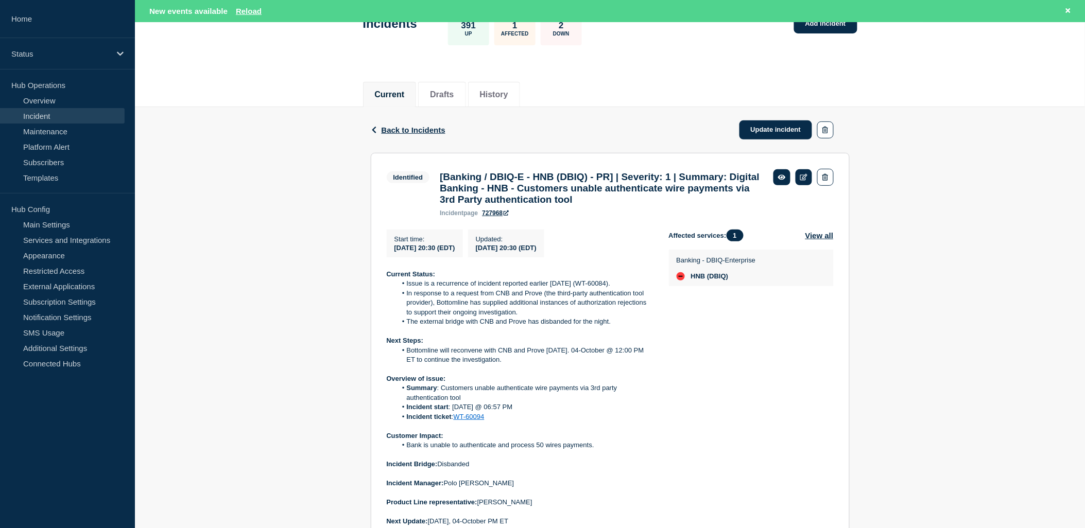
scroll to position [57, 0]
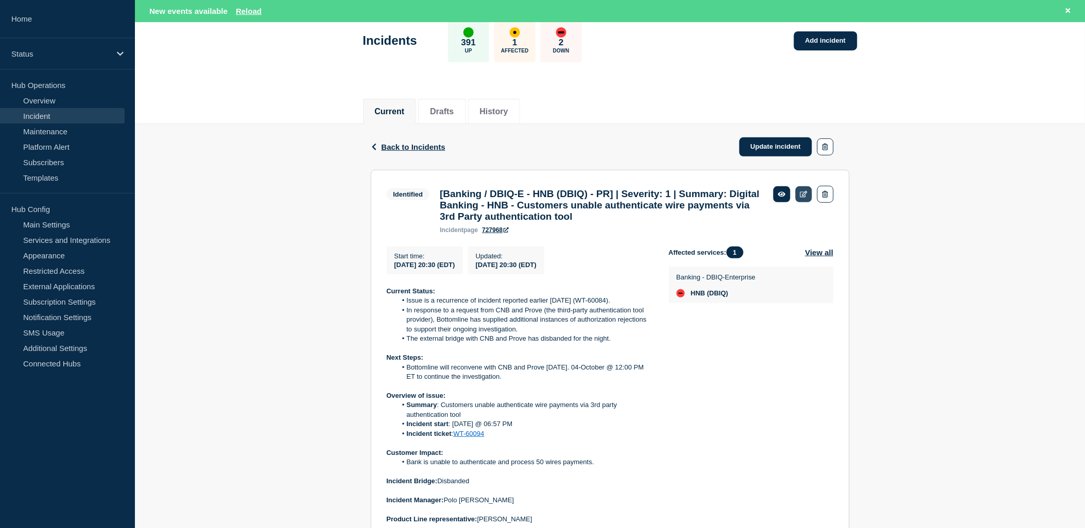
click at [802, 193] on icon at bounding box center [804, 194] width 8 height 7
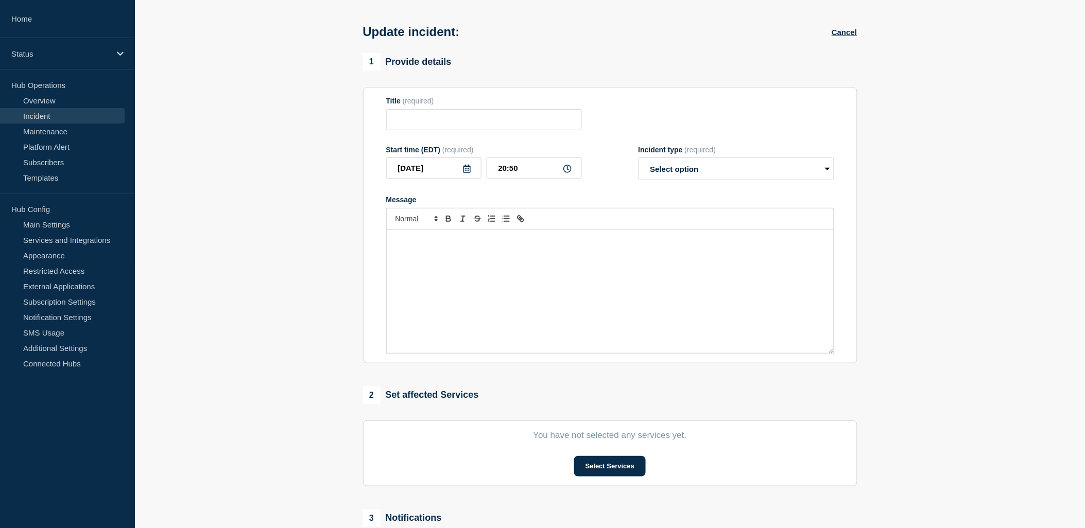
type input "[Banking / DBIQ-E - HNB (DBIQ) - PR] | Severity: 1 | Summary: Digital Banking -…"
type input "20:30"
select select "identified"
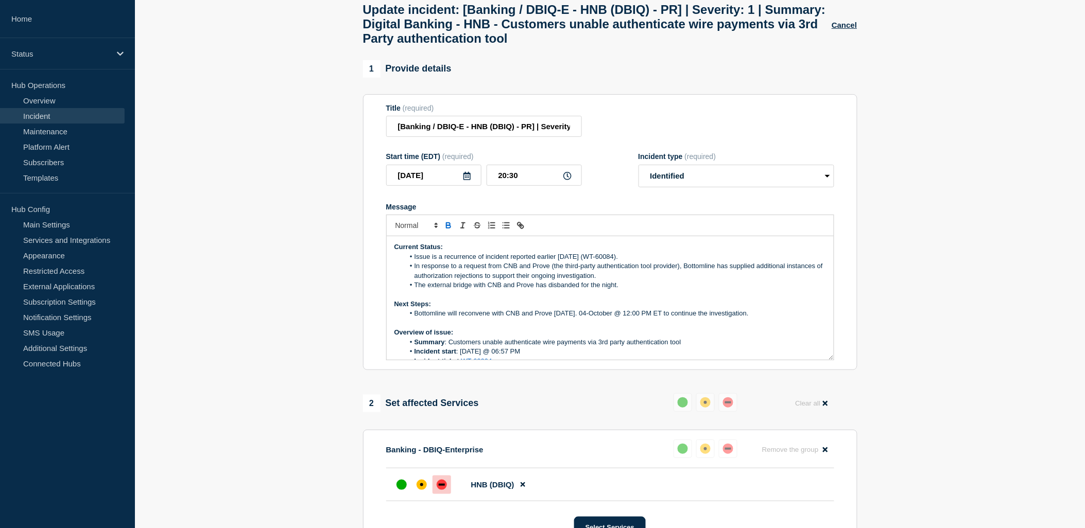
click at [464, 356] on li "Incident start : 02-Oct-2025 @ 06:57 PM" at bounding box center [615, 351] width 422 height 9
click at [466, 356] on li "Incident start : 02-Oct-2025 @ 06:57 PM" at bounding box center [615, 351] width 422 height 9
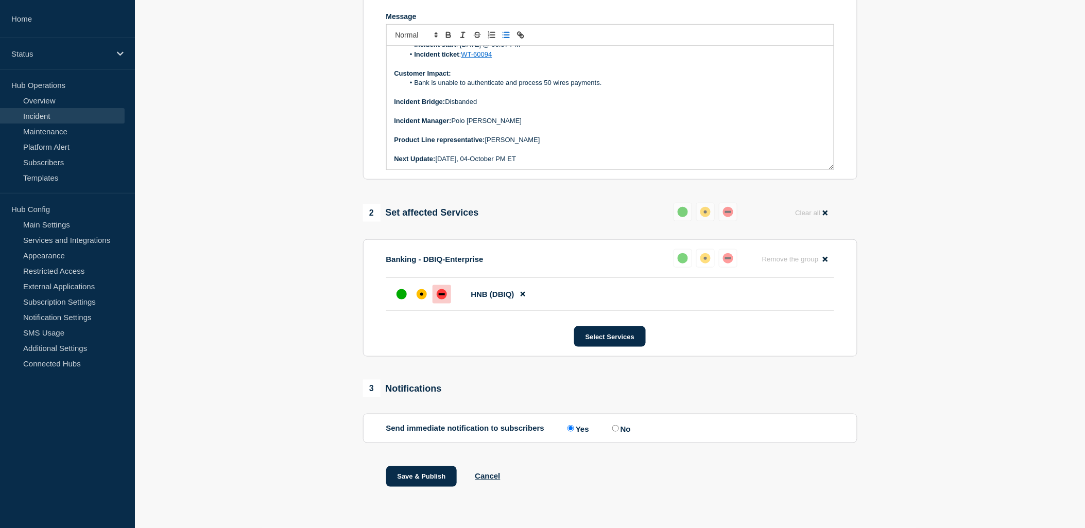
scroll to position [258, 0]
click at [615, 428] on input "No" at bounding box center [615, 428] width 7 height 7
radio input "true"
radio input "false"
click at [407, 477] on button "Save & Publish" at bounding box center [421, 476] width 71 height 21
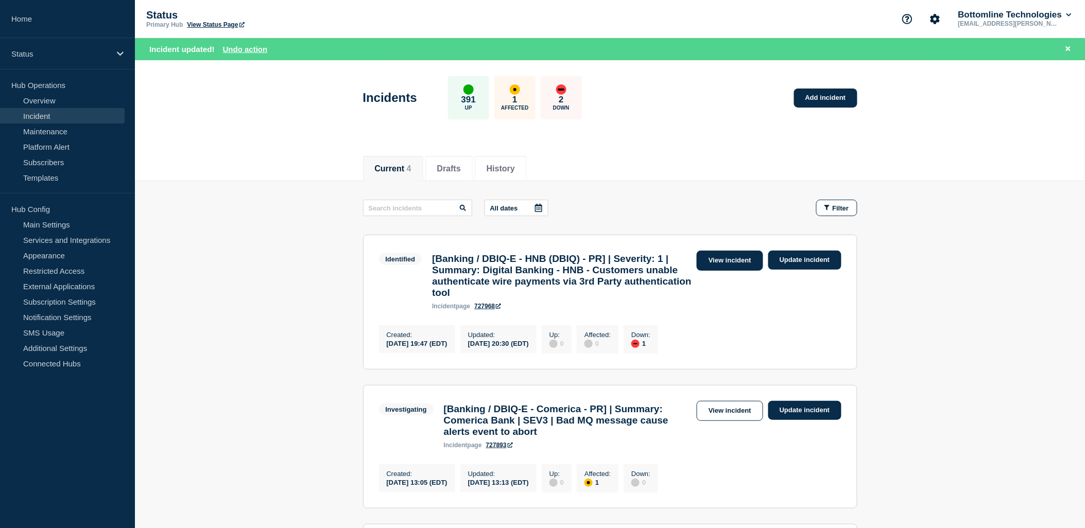
click at [731, 265] on link "View incident" at bounding box center [729, 261] width 66 height 20
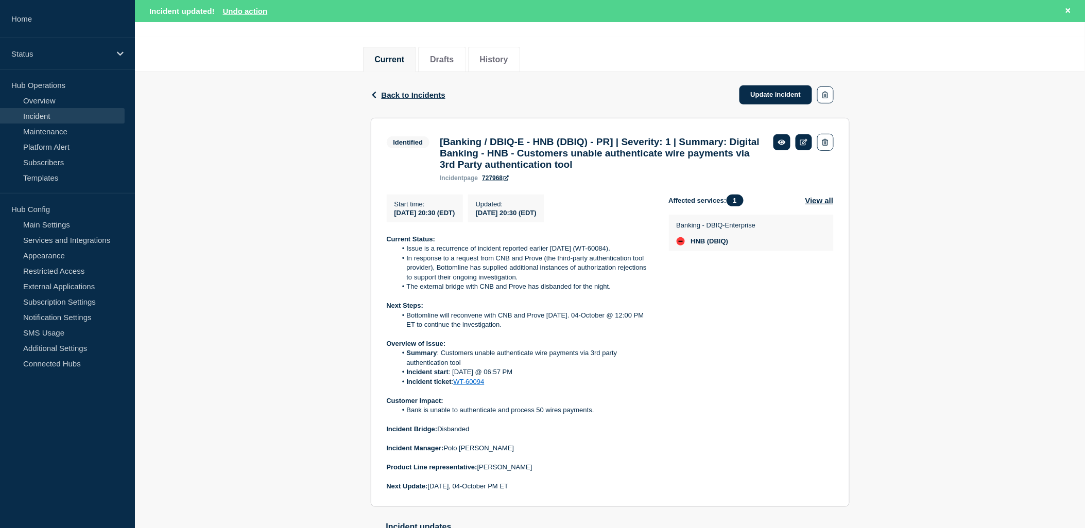
scroll to position [114, 0]
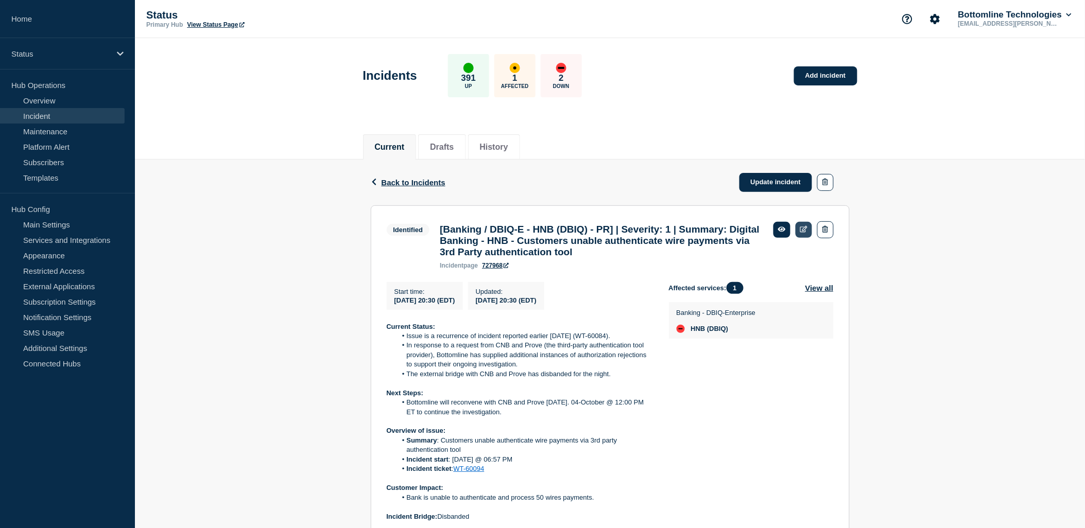
click at [800, 227] on icon at bounding box center [804, 229] width 8 height 7
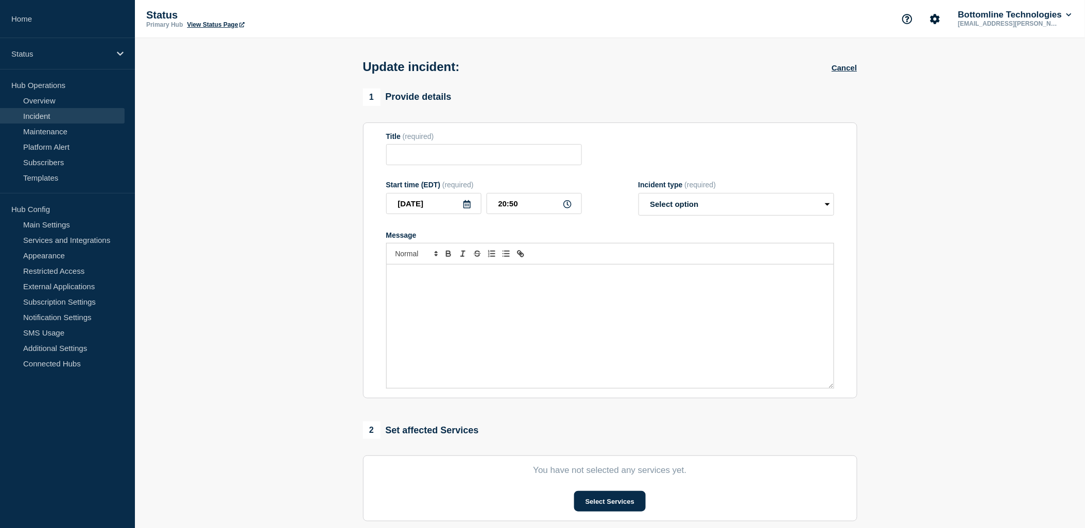
type input "[Banking / DBIQ-E - HNB (DBIQ) - PR] | Severity: 1 | Summary: Digital Banking -…"
type input "20:30"
select select "identified"
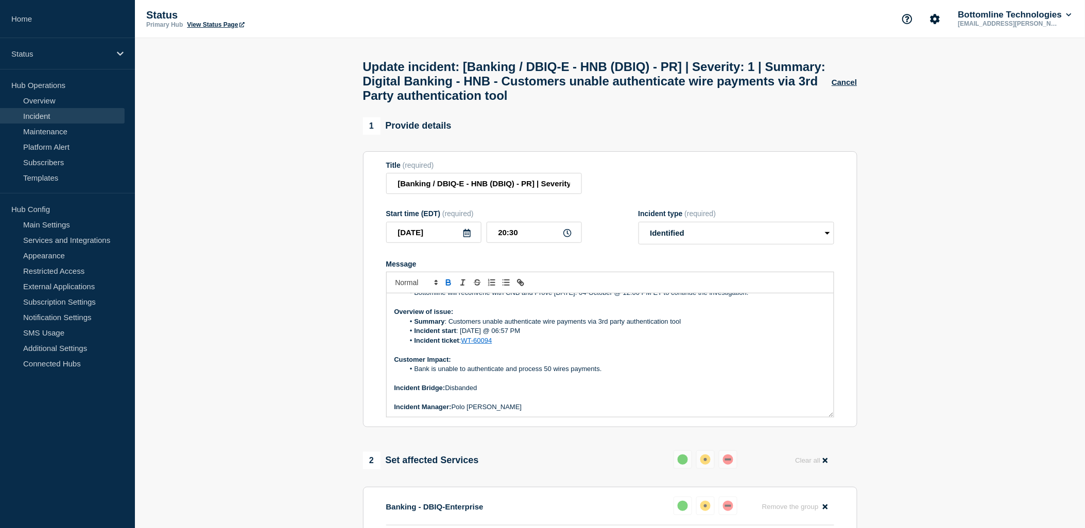
scroll to position [59, 0]
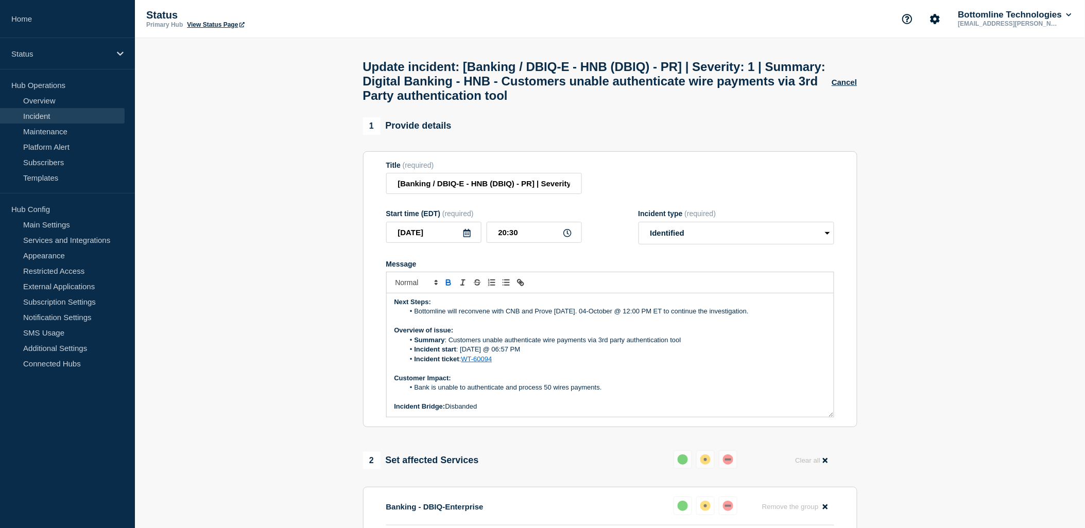
click at [466, 354] on li "Incident start : [DATE] @ 06:57 PM" at bounding box center [615, 349] width 422 height 9
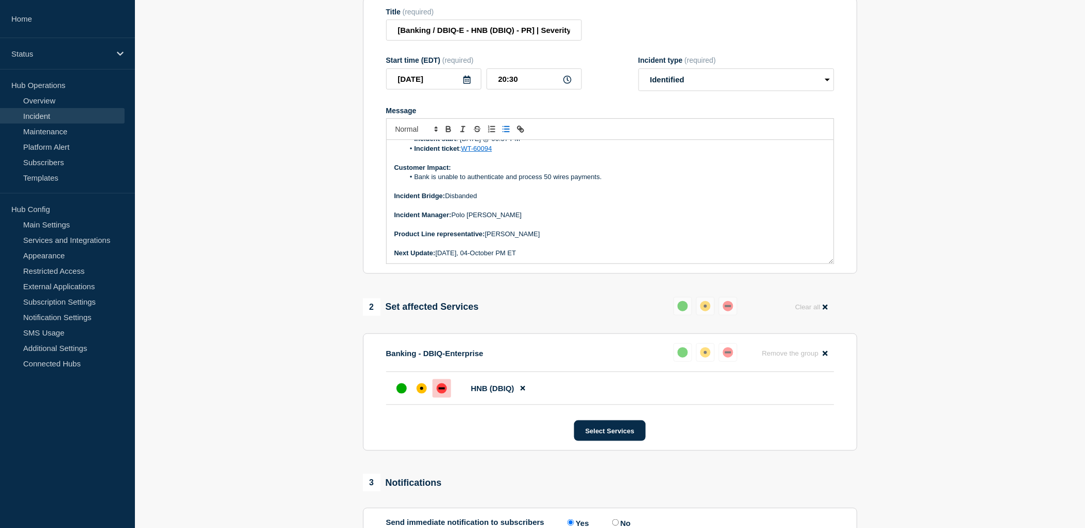
scroll to position [258, 0]
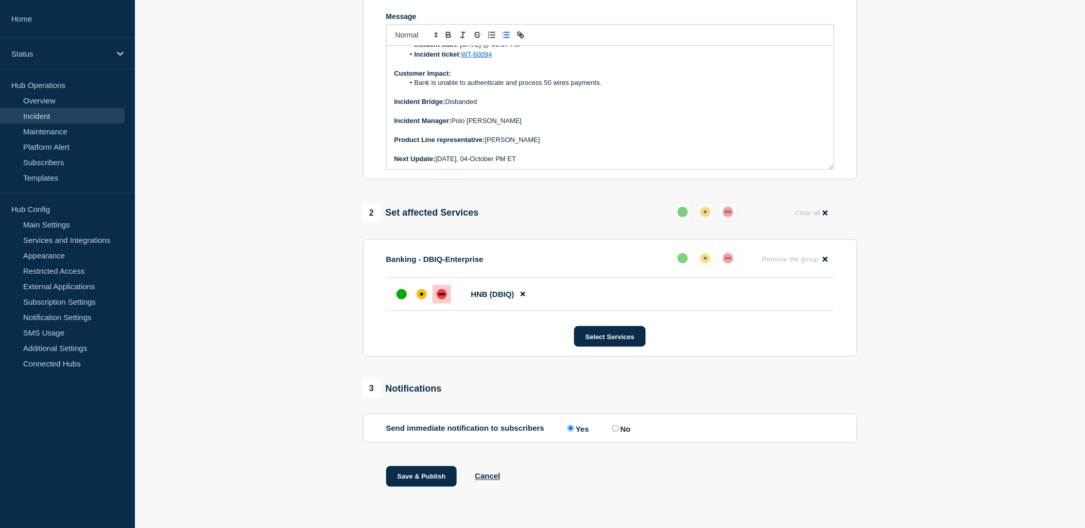
click at [616, 426] on input "No" at bounding box center [615, 428] width 7 height 7
radio input "true"
radio input "false"
click at [405, 479] on button "Save & Publish" at bounding box center [421, 476] width 71 height 21
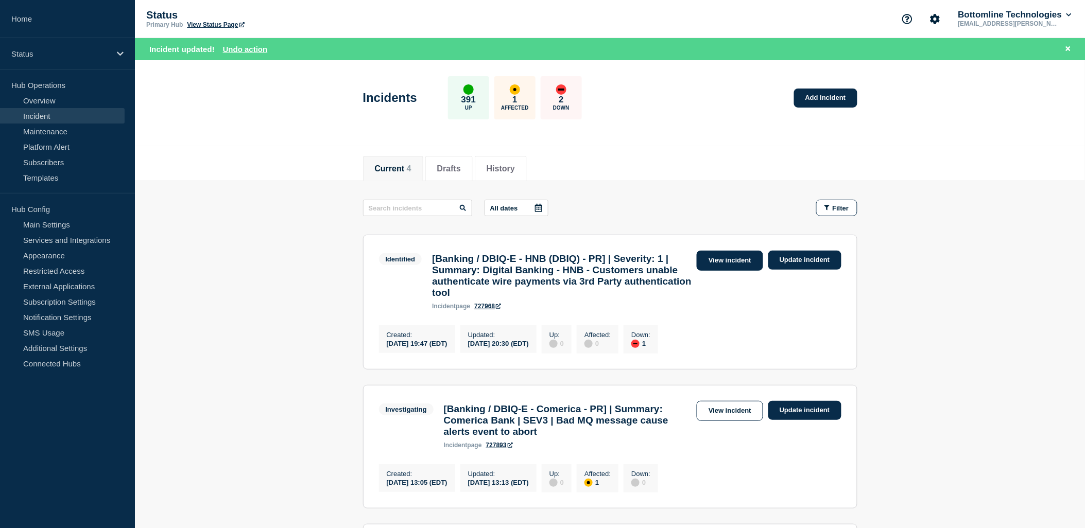
click at [727, 260] on link "View incident" at bounding box center [729, 261] width 66 height 20
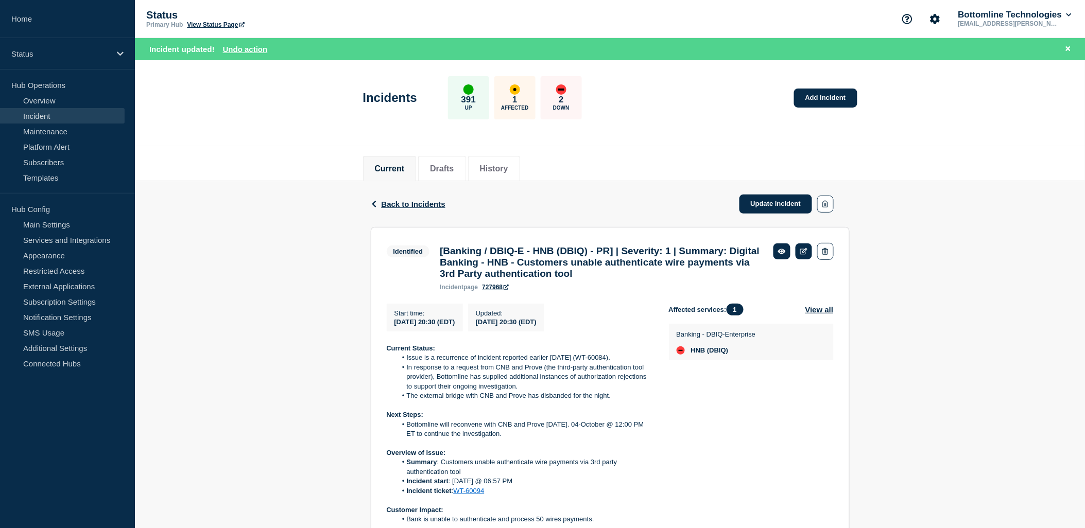
click at [945, 335] on div "Back Back to Incidents Update incident Identified [Banking / DBIQ-E - HNB (DBIQ…" at bounding box center [610, 445] width 950 height 528
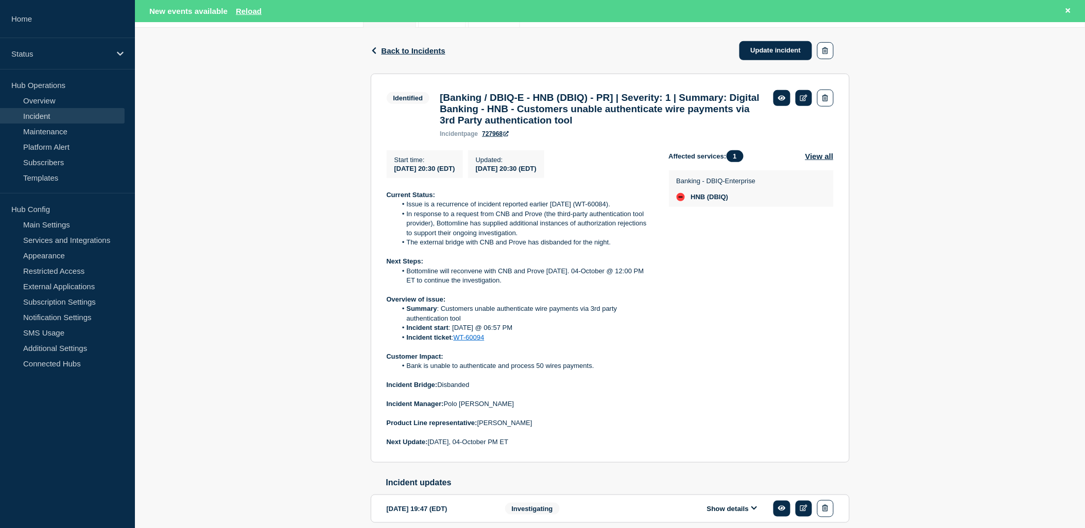
scroll to position [171, 0]
